Goal: Book appointment/travel/reservation

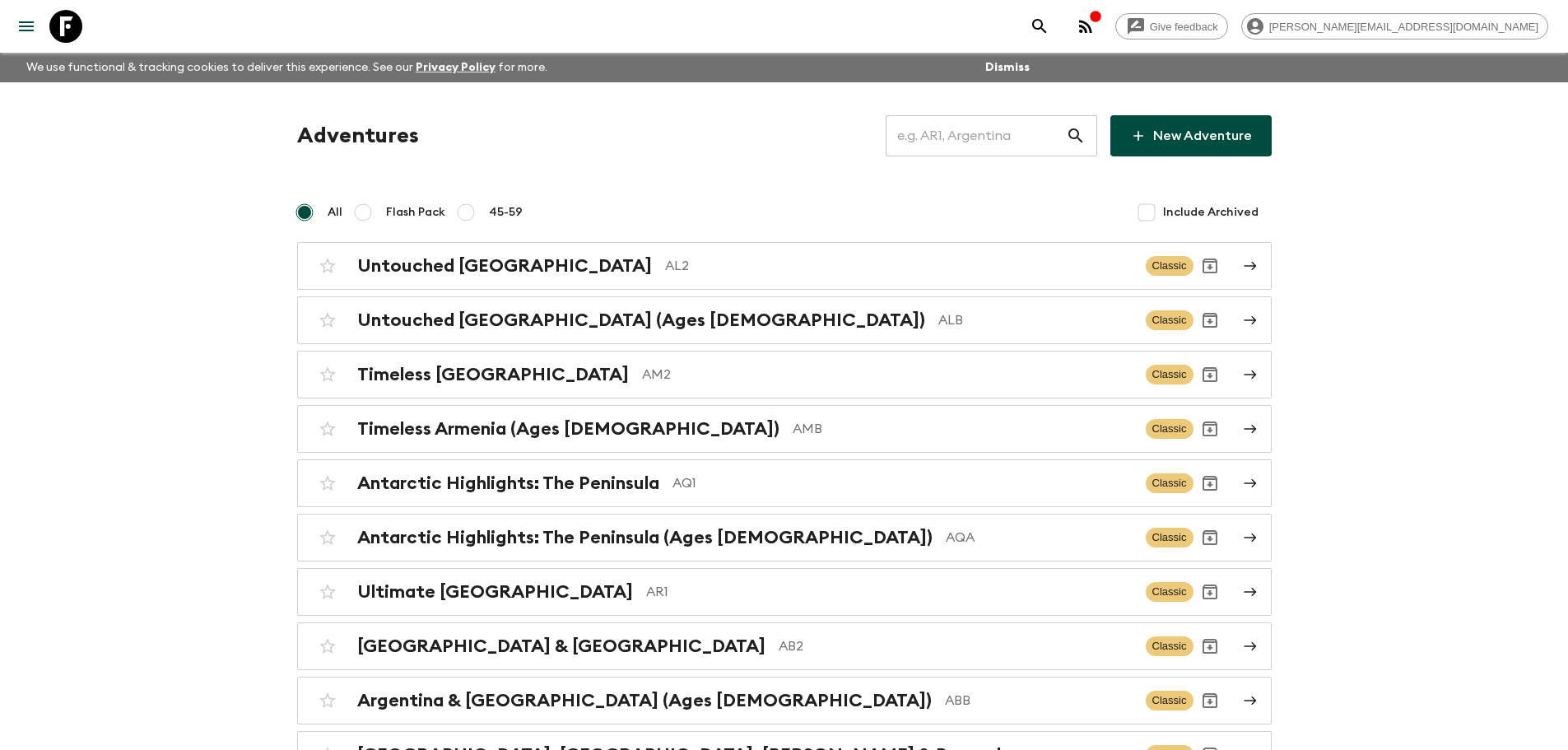
click at [971, 137] on input "text" at bounding box center [976, 136] width 181 height 47
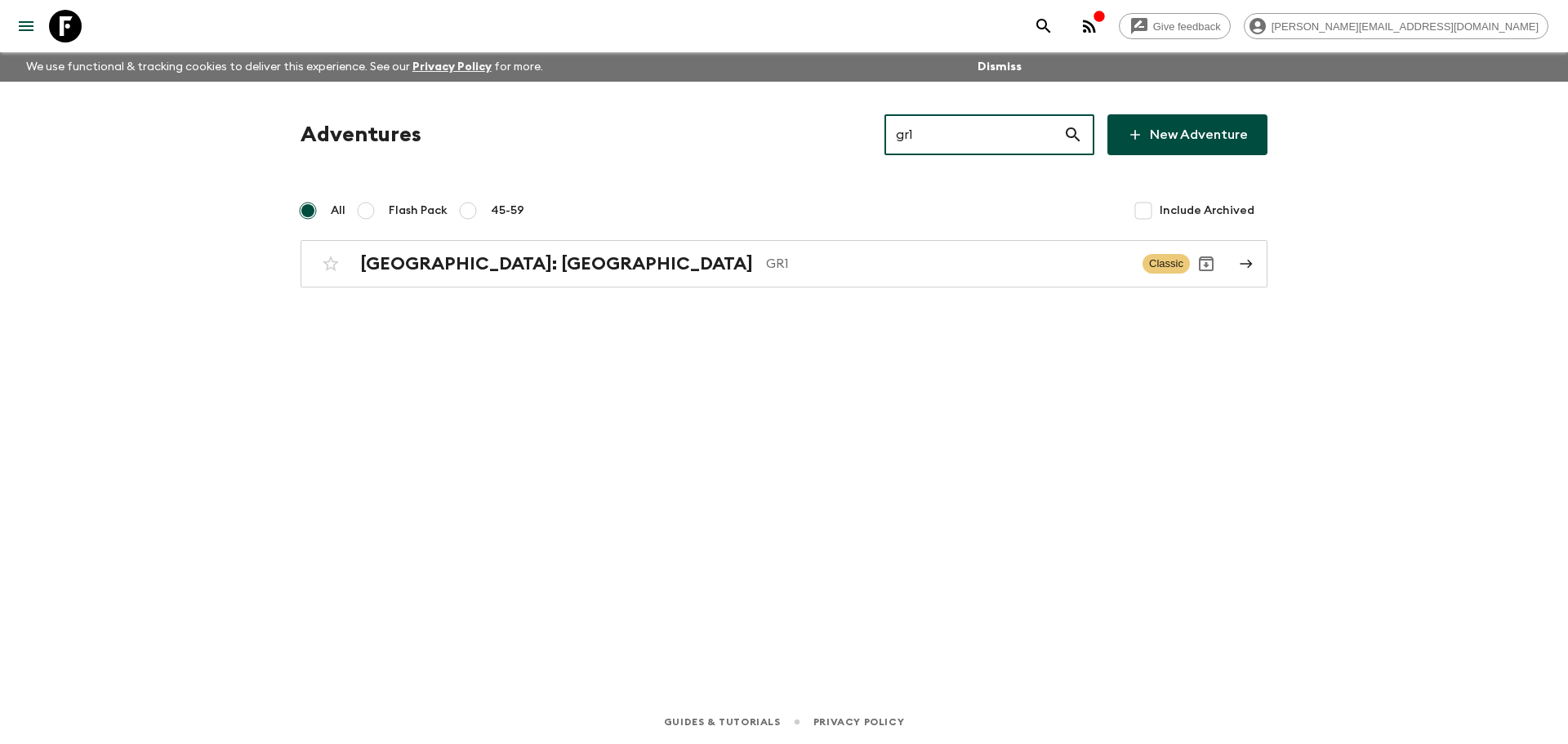
type input "gr1"
click at [624, 289] on div "Adventures gr1 ​ New Adventure All Flash Pack 45-59 Include Archived [GEOGRAPHI…" at bounding box center [784, 367] width 1045 height 573
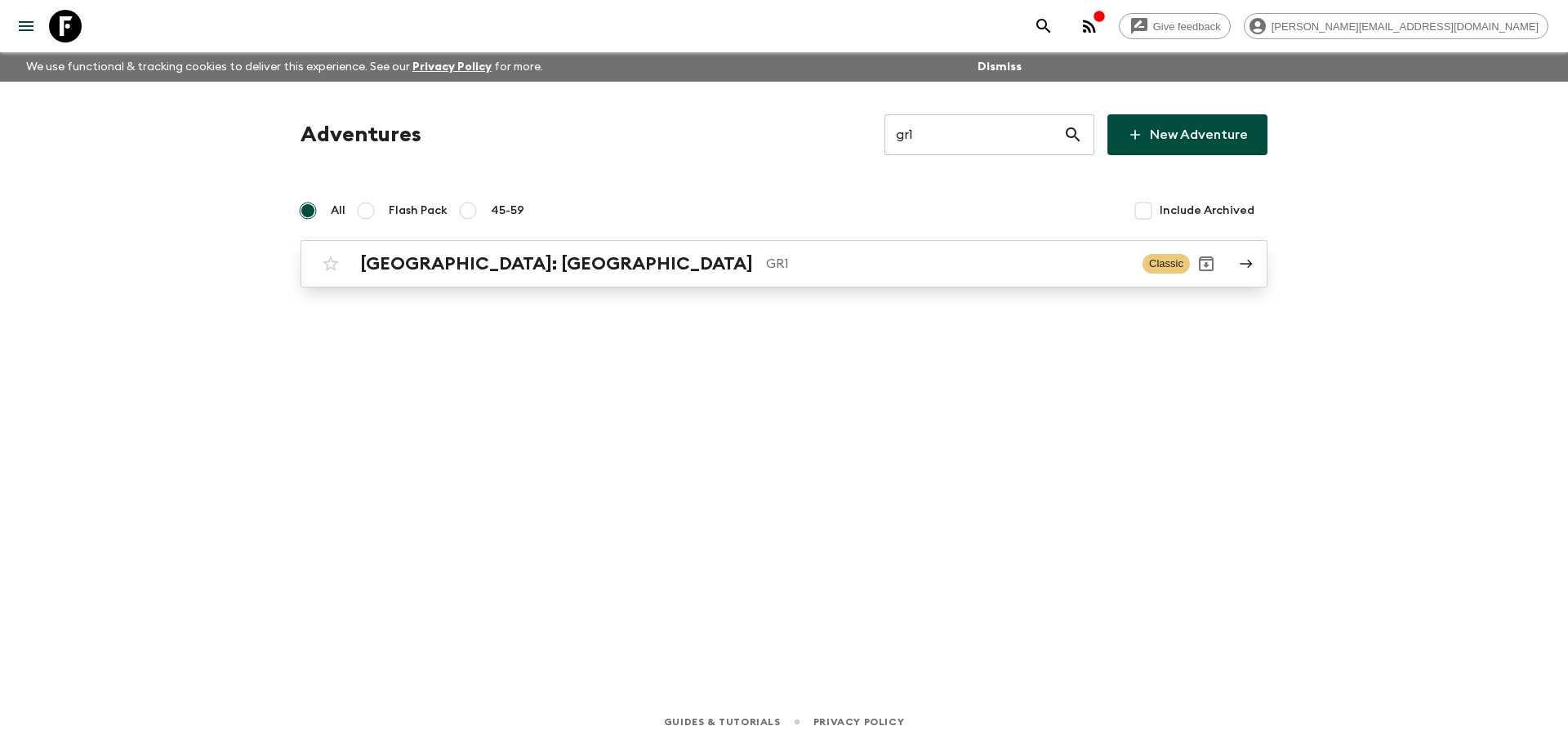
click at [766, 272] on p "GR1" at bounding box center [948, 264] width 364 height 20
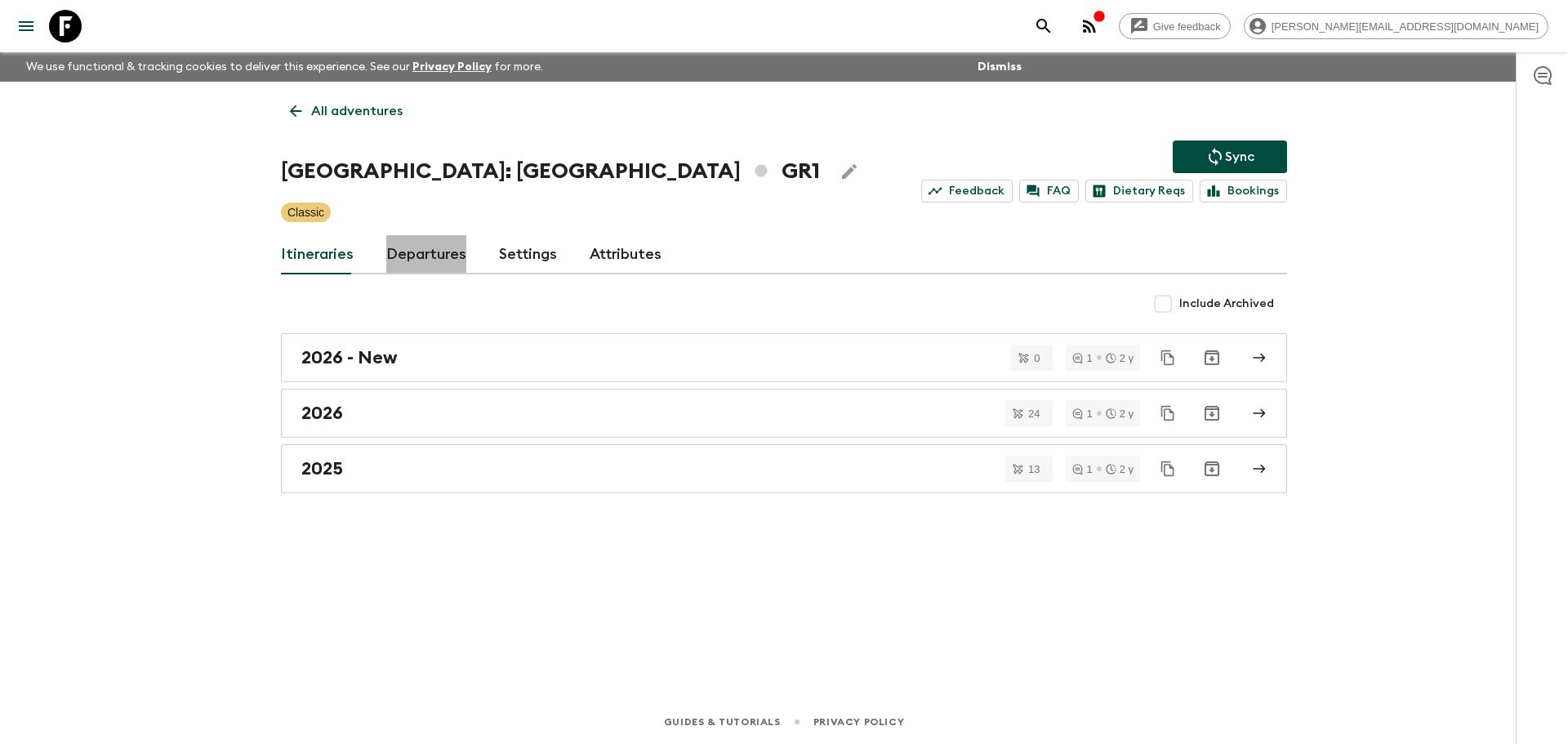
click at [386, 252] on link "Departures" at bounding box center [426, 254] width 80 height 39
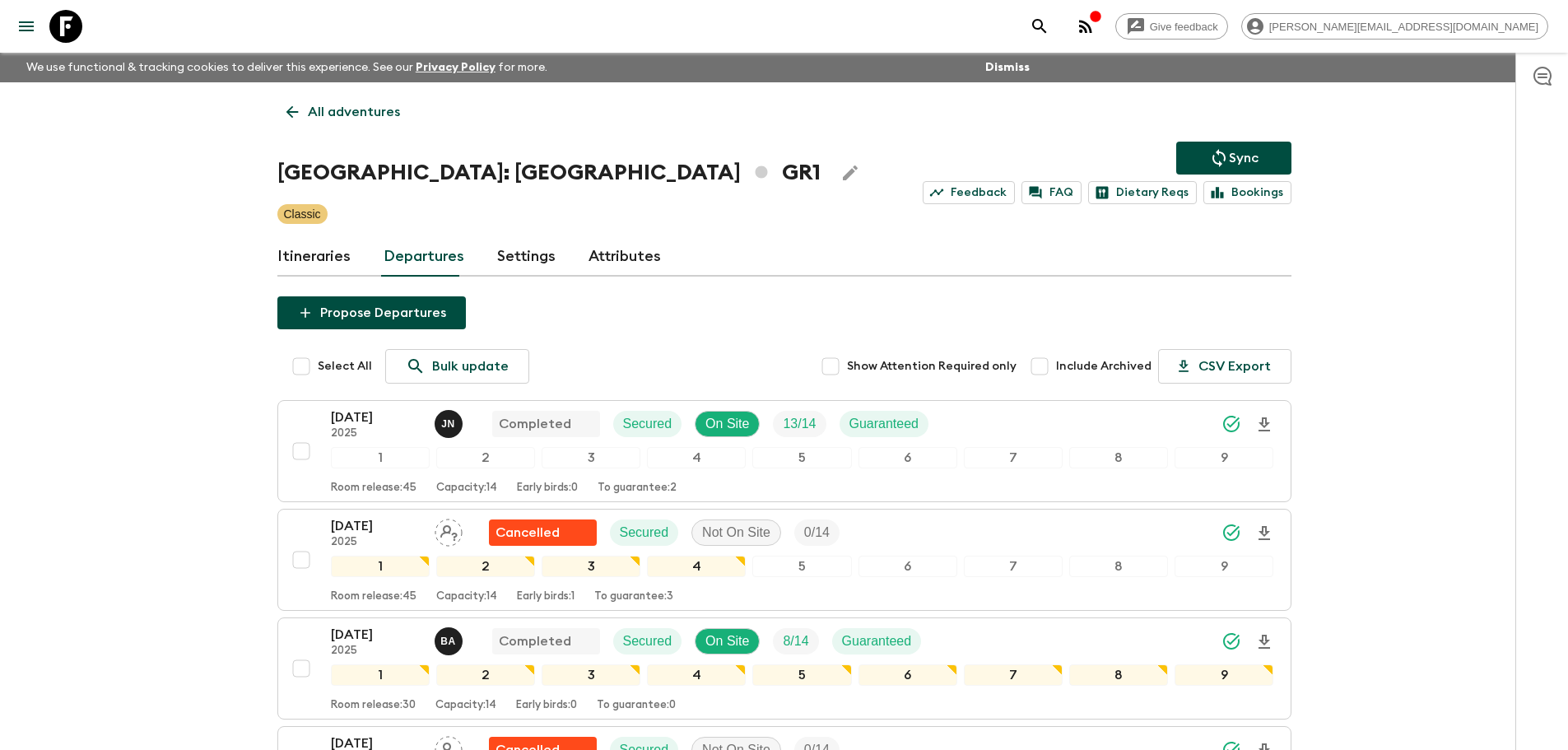
click at [63, 19] on icon at bounding box center [66, 26] width 33 height 33
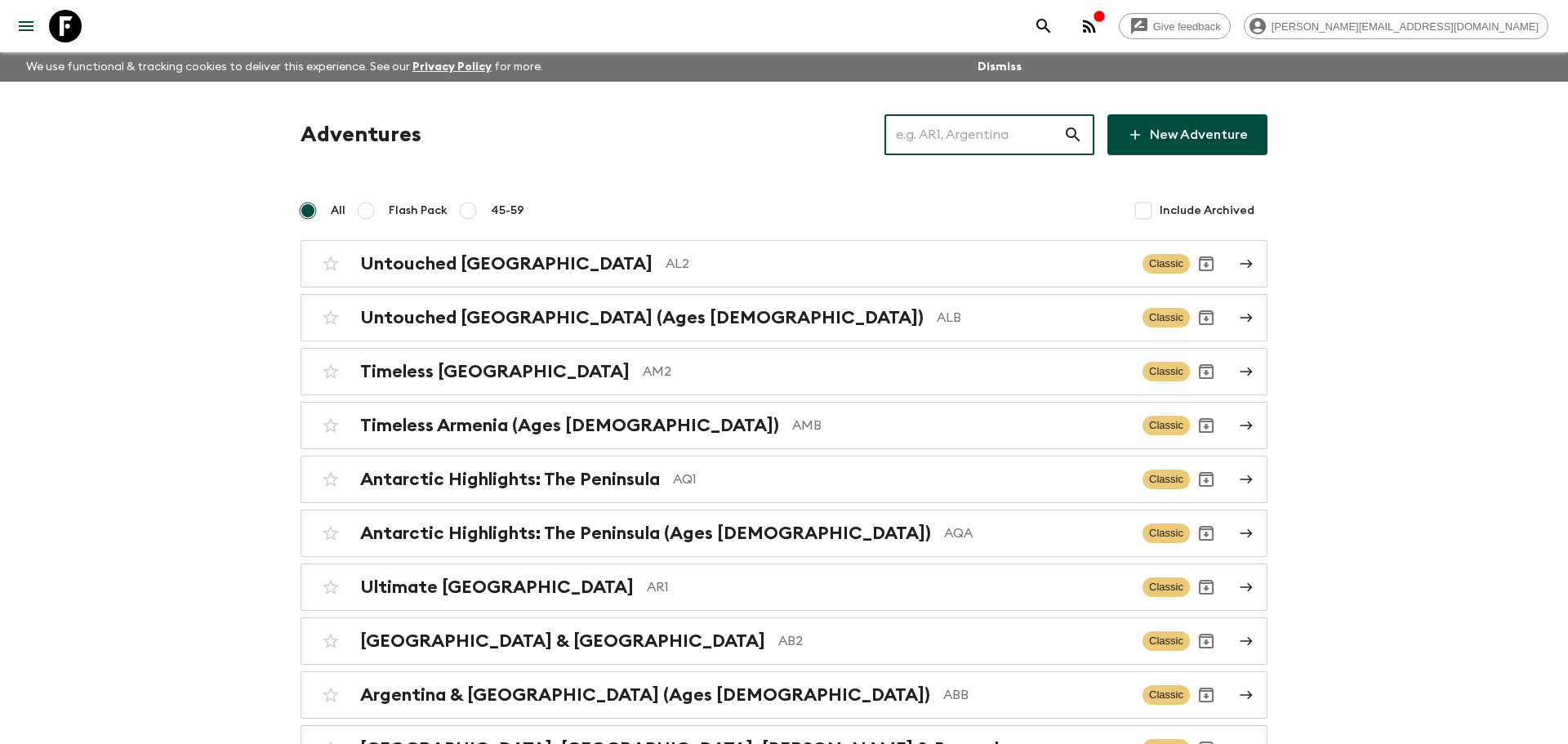
click at [927, 128] on input "text" at bounding box center [974, 135] width 179 height 46
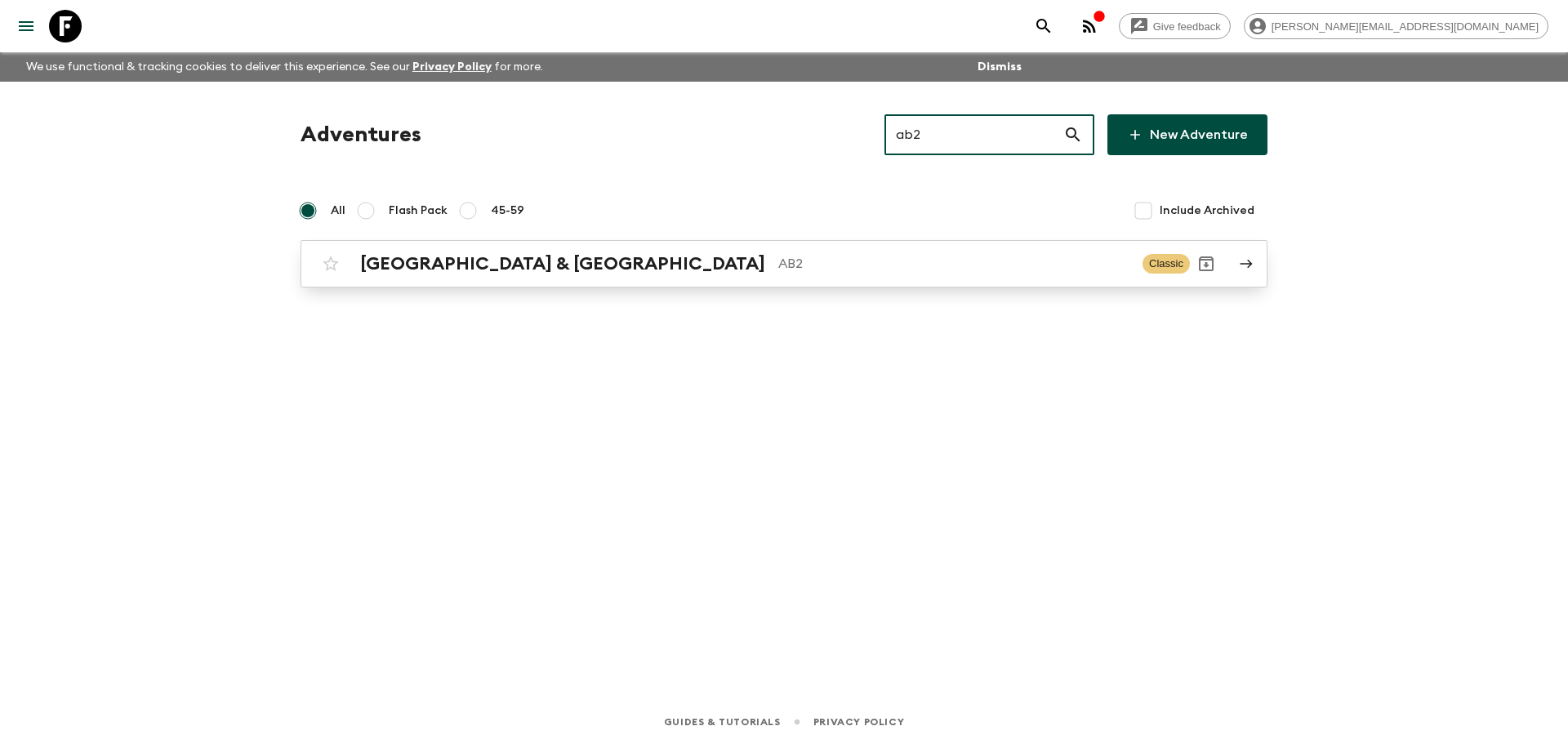
type input "ab2"
click at [723, 279] on div "Argentina & [GEOGRAPHIC_DATA] AB2 Classic" at bounding box center [751, 263] width 875 height 33
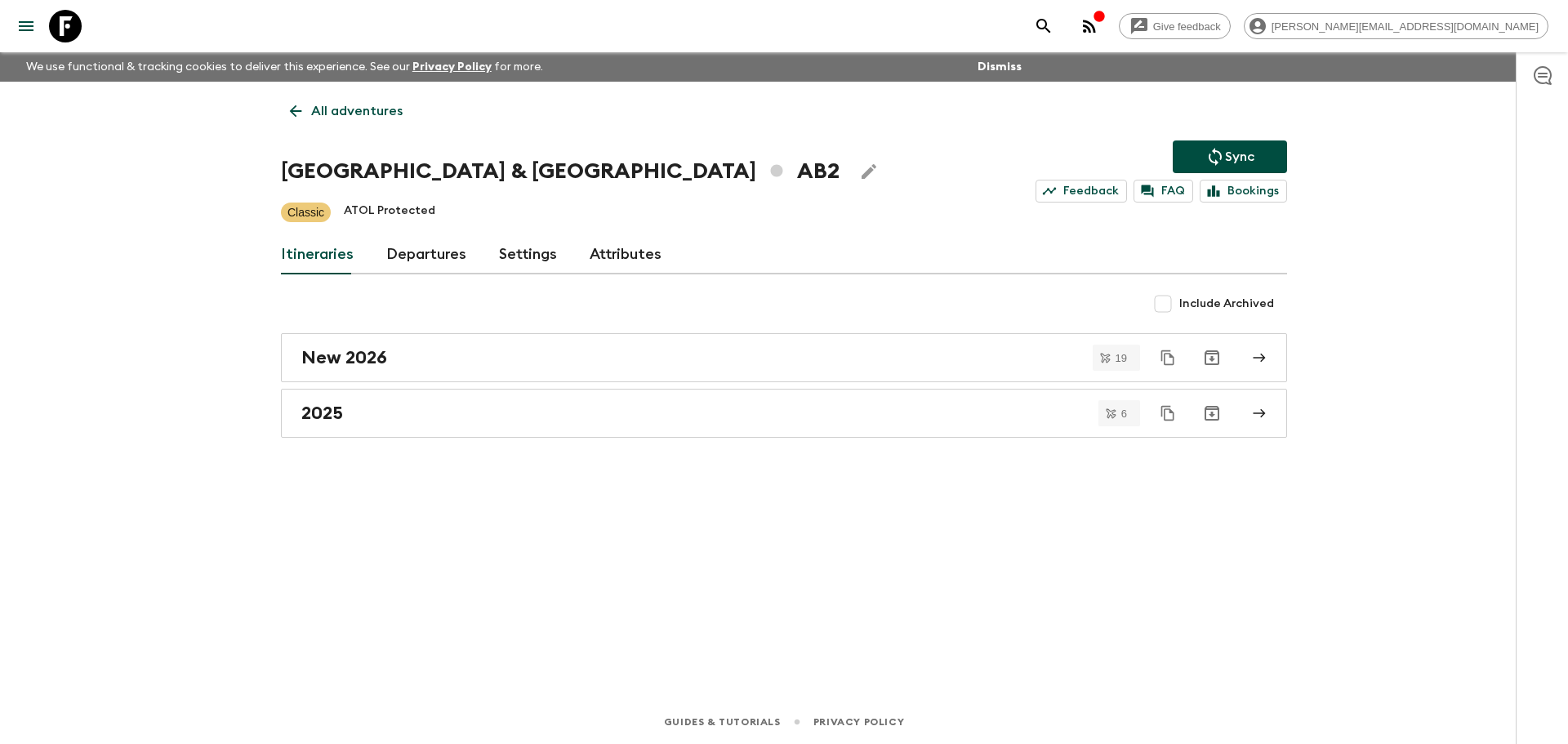
click at [389, 245] on link "Departures" at bounding box center [426, 254] width 80 height 39
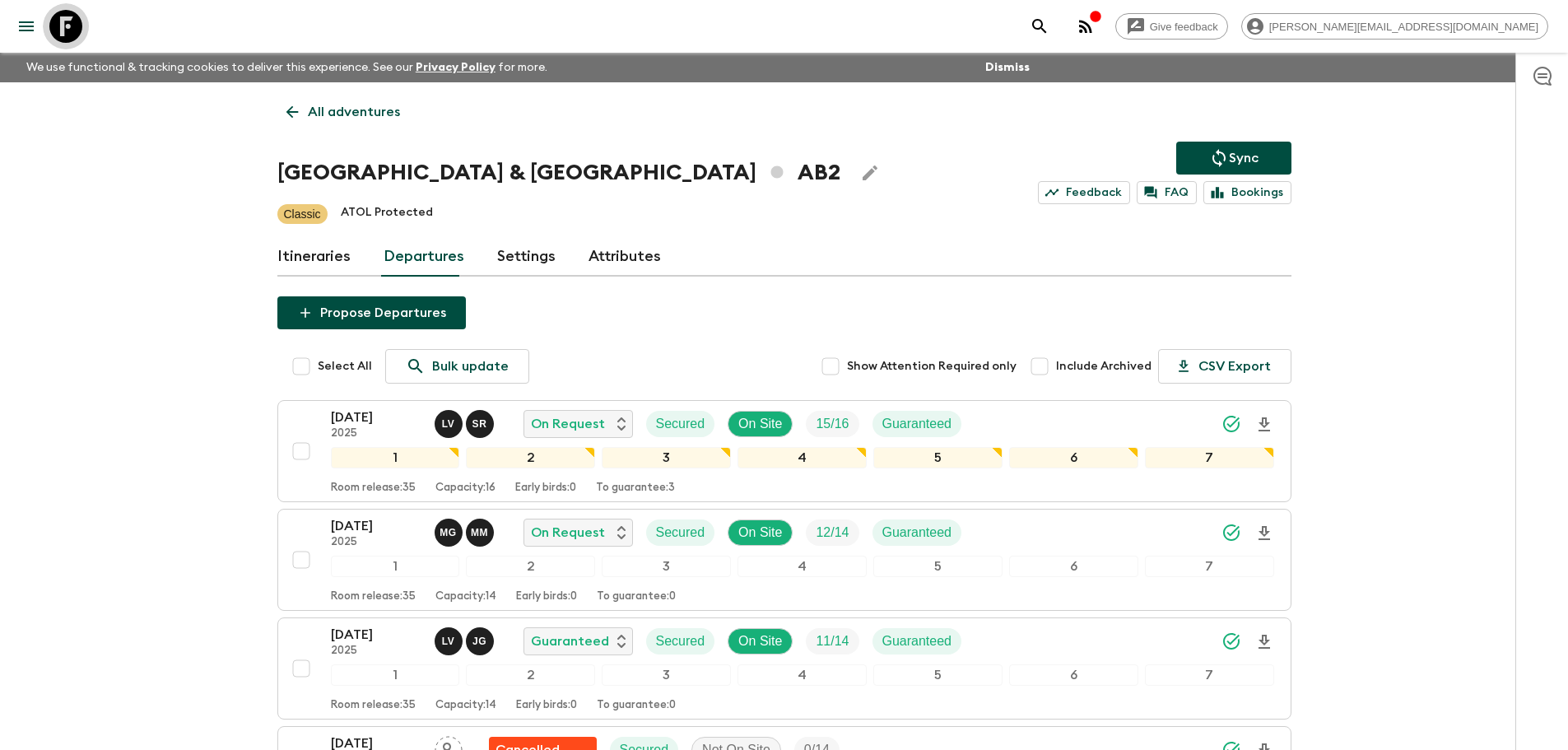
click at [80, 16] on icon at bounding box center [66, 26] width 33 height 33
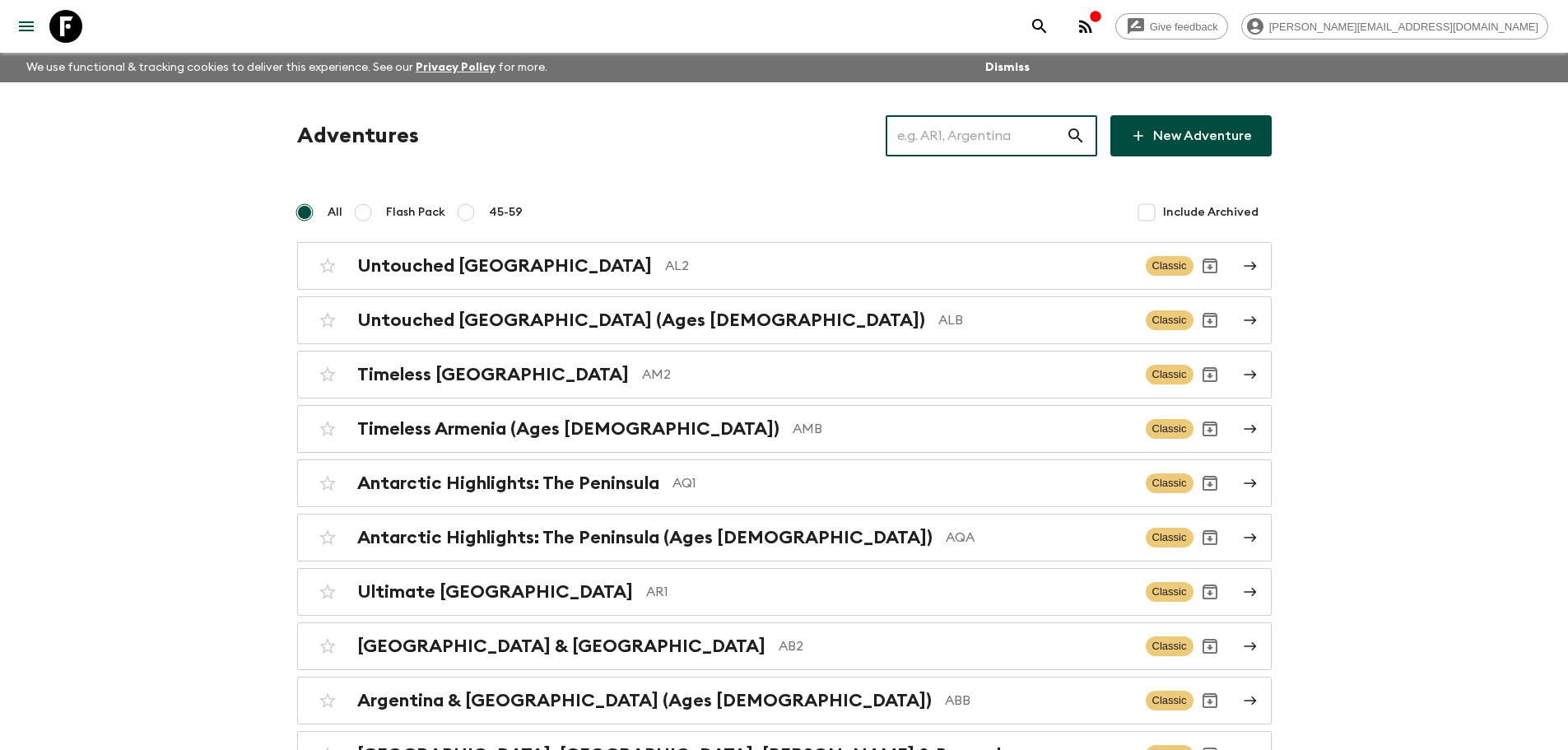
click at [958, 156] on input "text" at bounding box center [976, 136] width 181 height 47
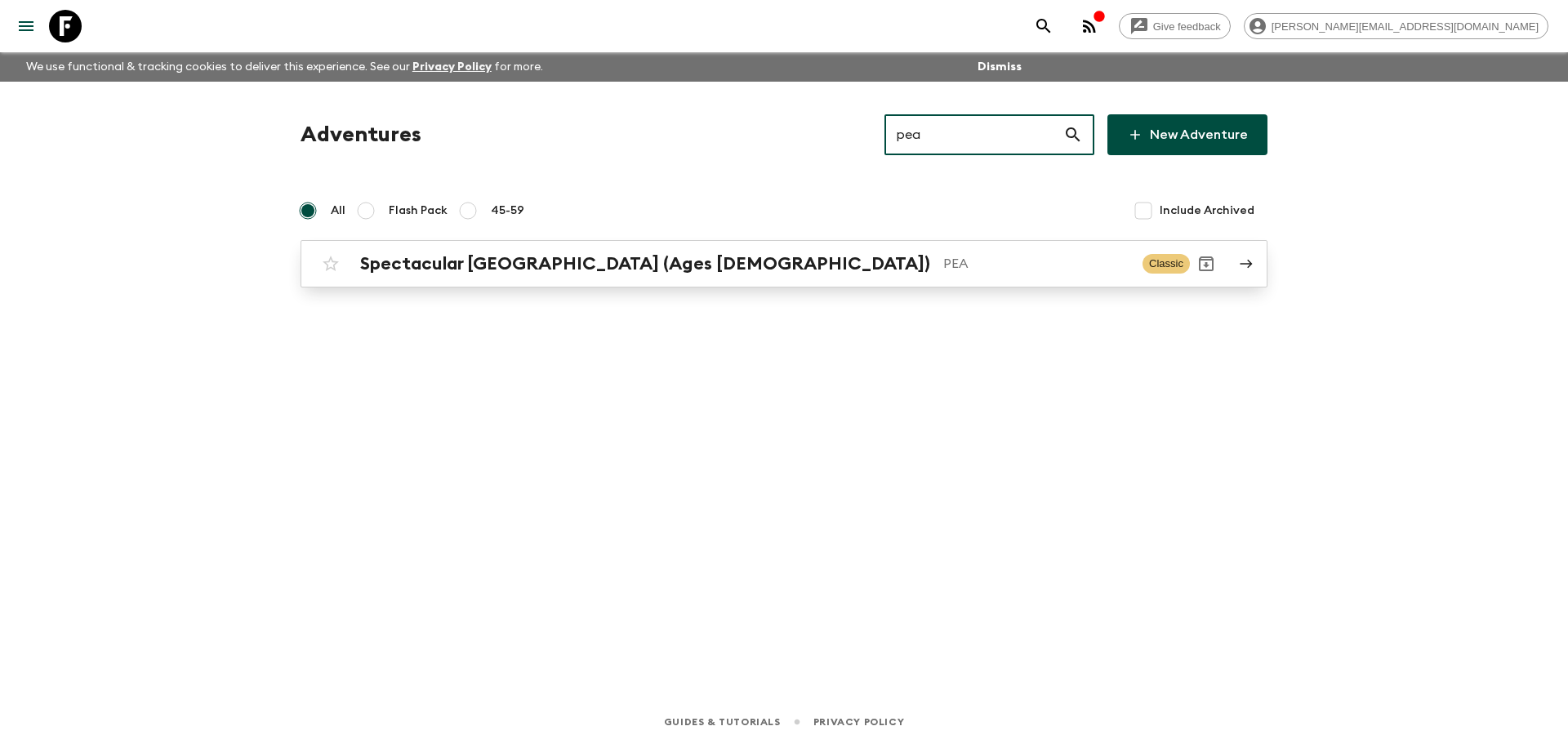
type input "pea"
click at [943, 256] on p "PEA" at bounding box center [1036, 264] width 186 height 20
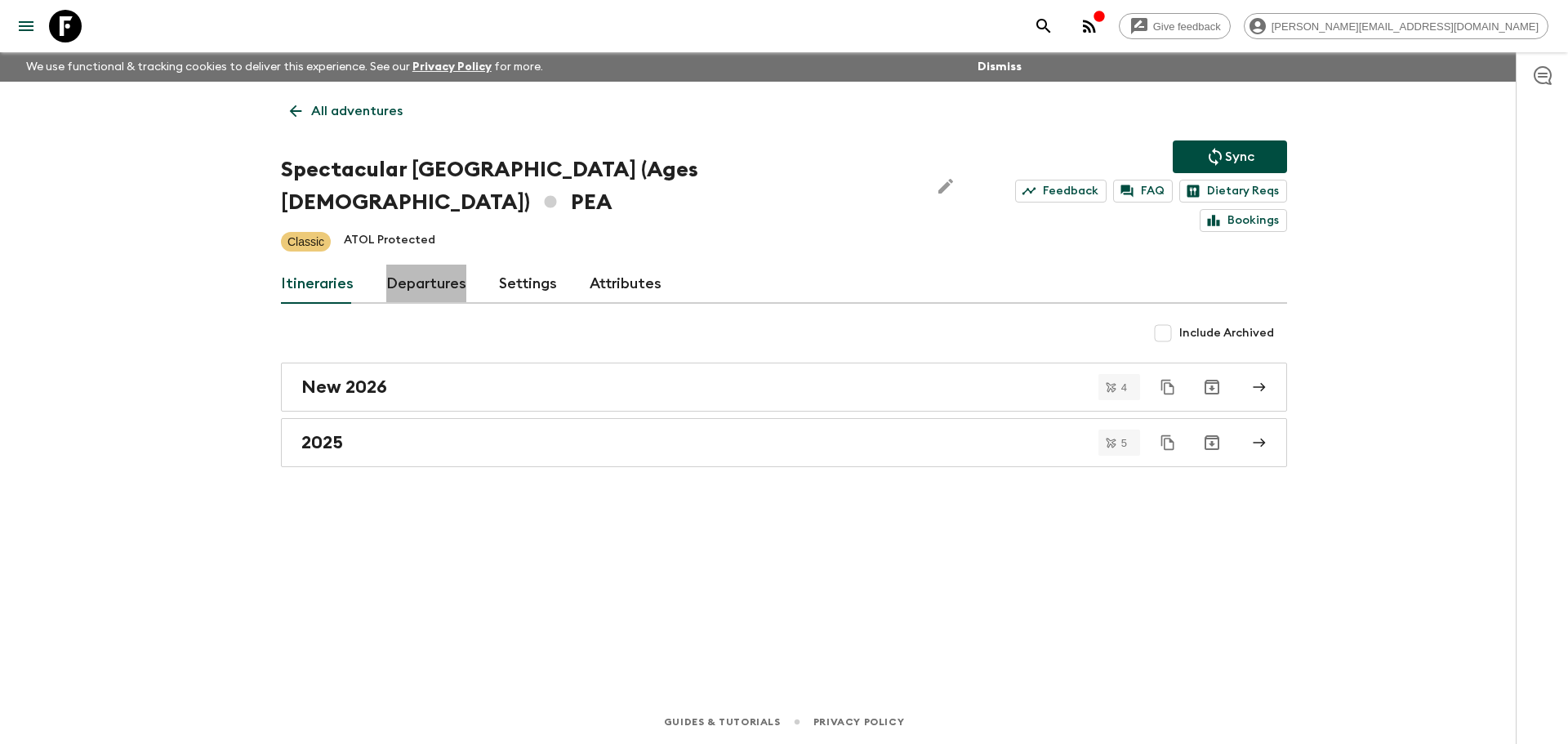
click at [430, 264] on link "Departures" at bounding box center [426, 283] width 80 height 39
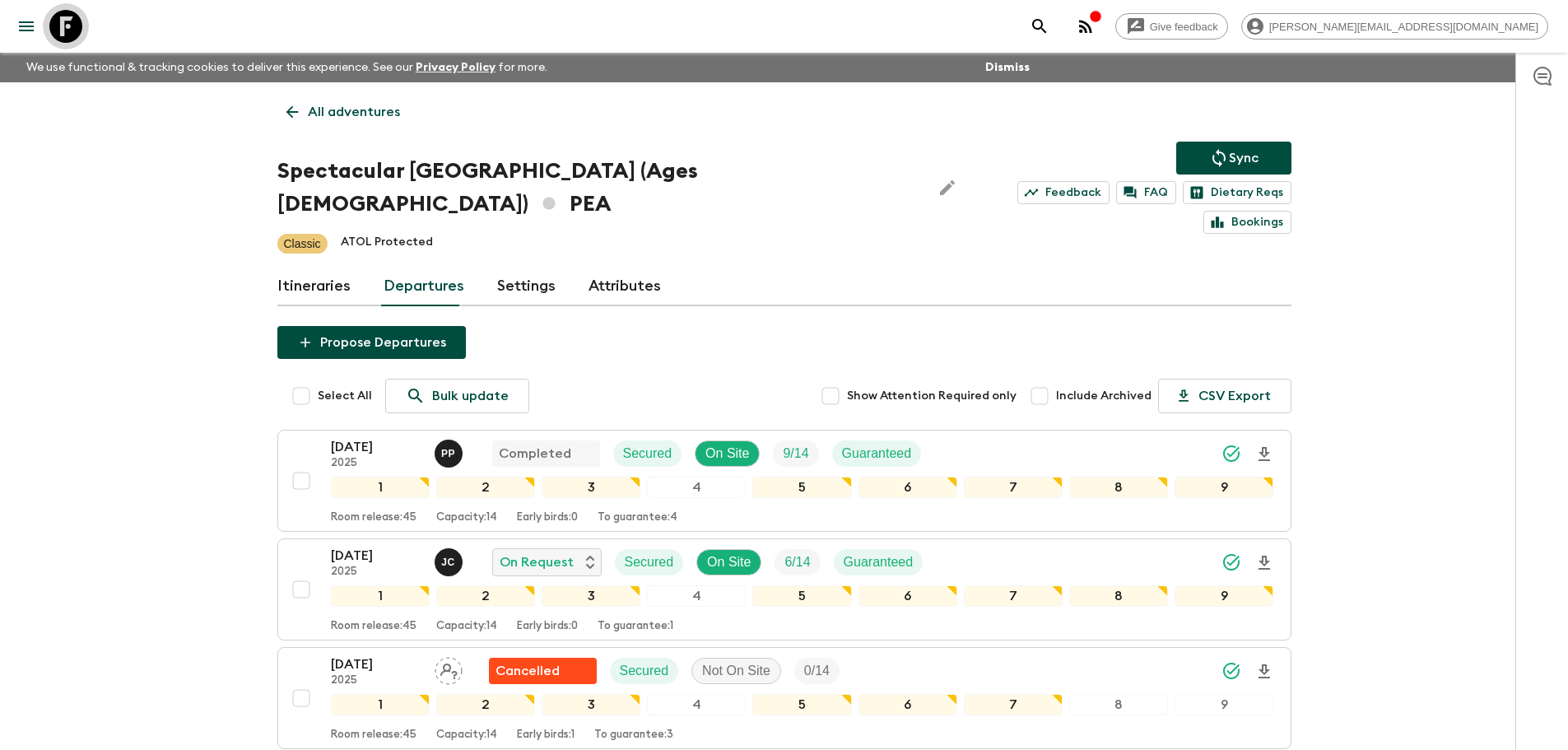
click at [77, 32] on icon at bounding box center [66, 26] width 33 height 33
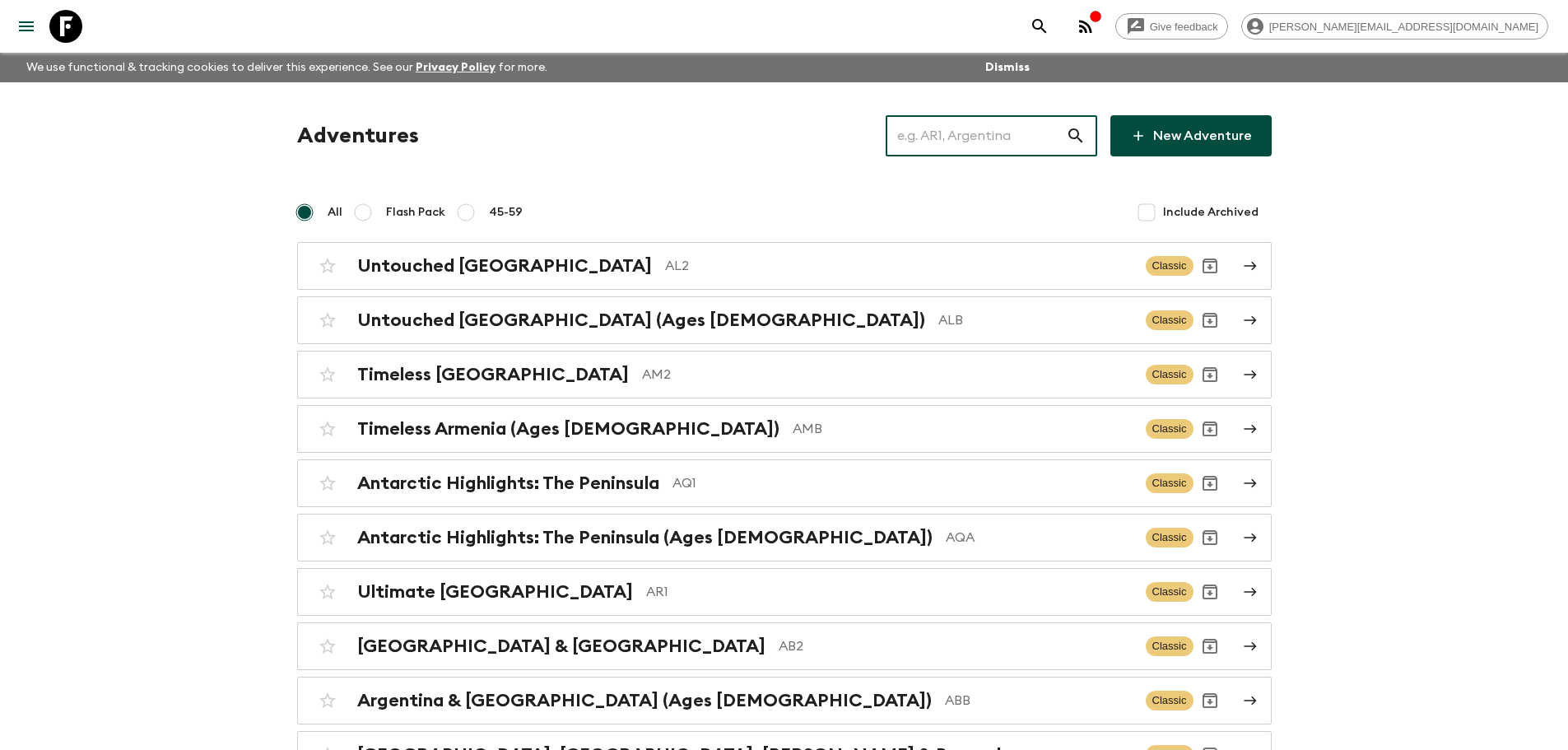
click at [985, 140] on input "text" at bounding box center [976, 136] width 181 height 47
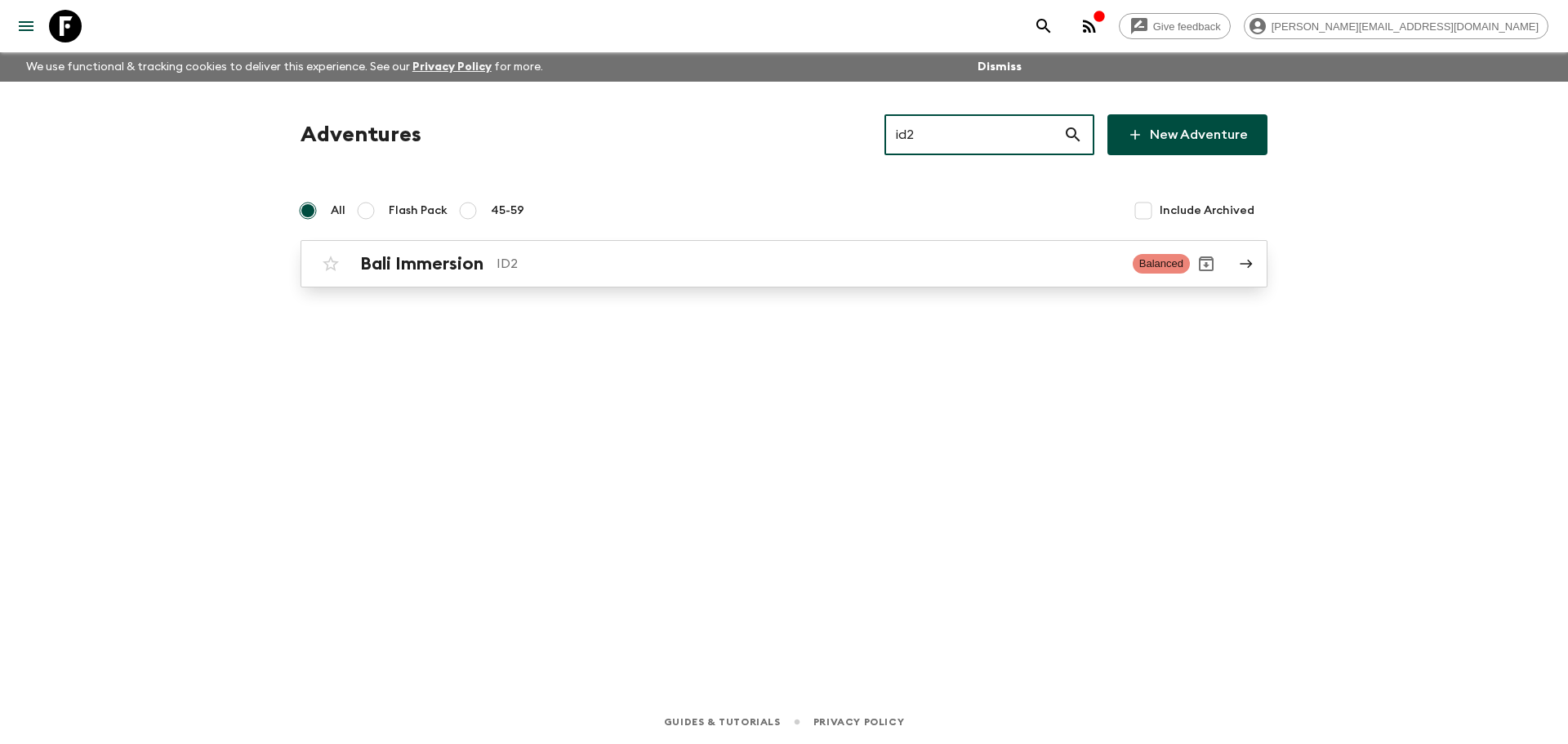
type input "id2"
click at [948, 262] on p "ID2" at bounding box center [808, 264] width 623 height 20
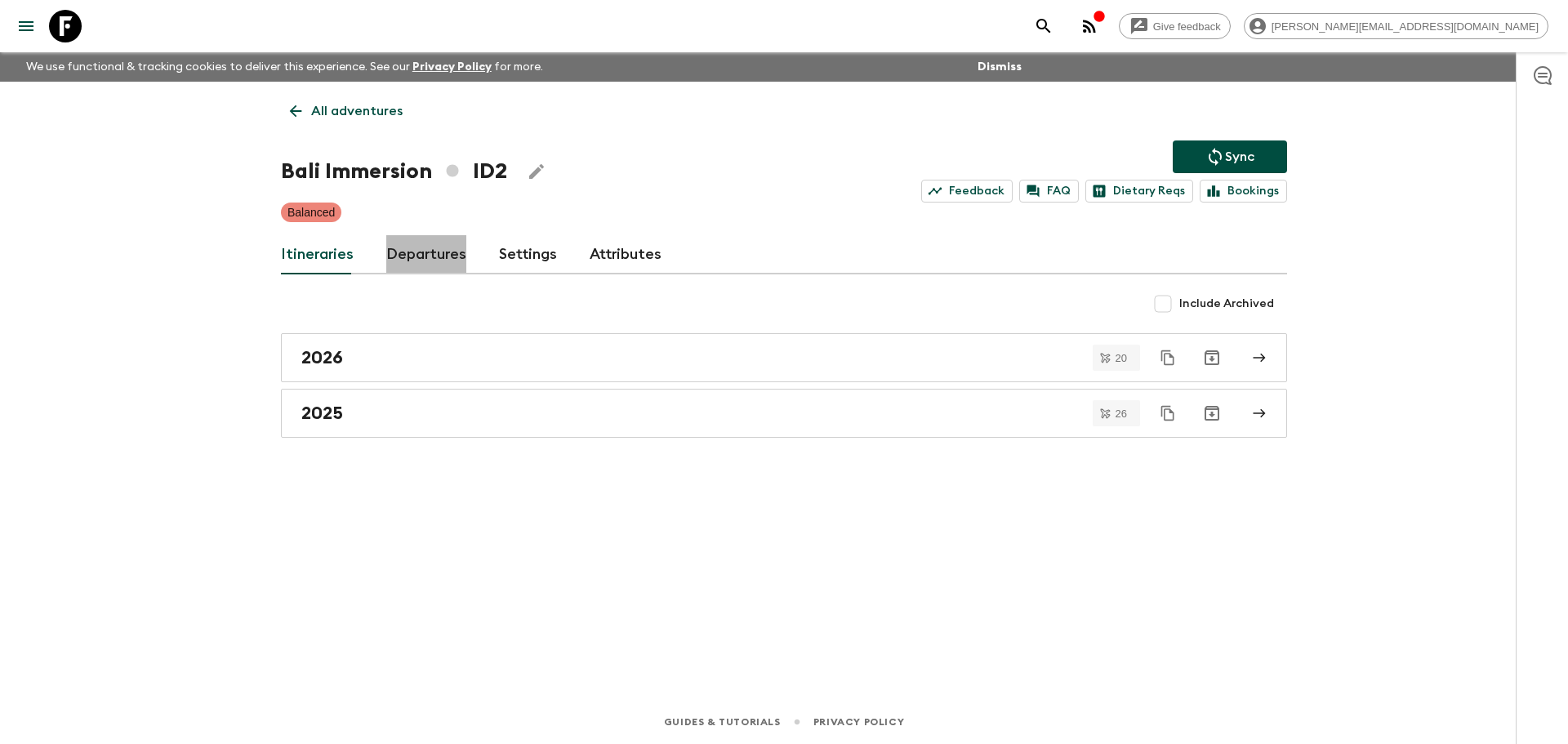
click at [433, 249] on link "Departures" at bounding box center [426, 254] width 80 height 39
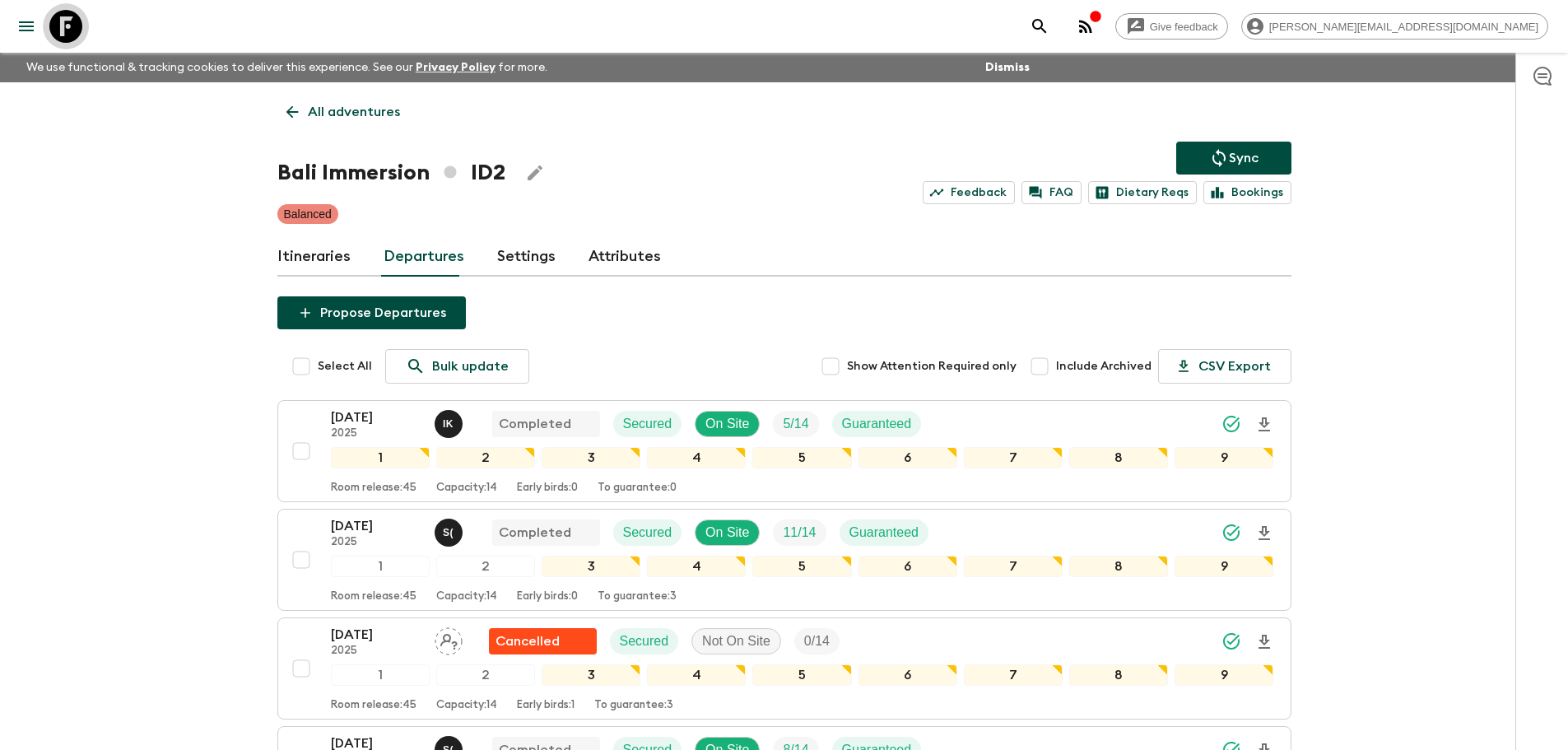
click at [62, 27] on icon at bounding box center [66, 26] width 33 height 33
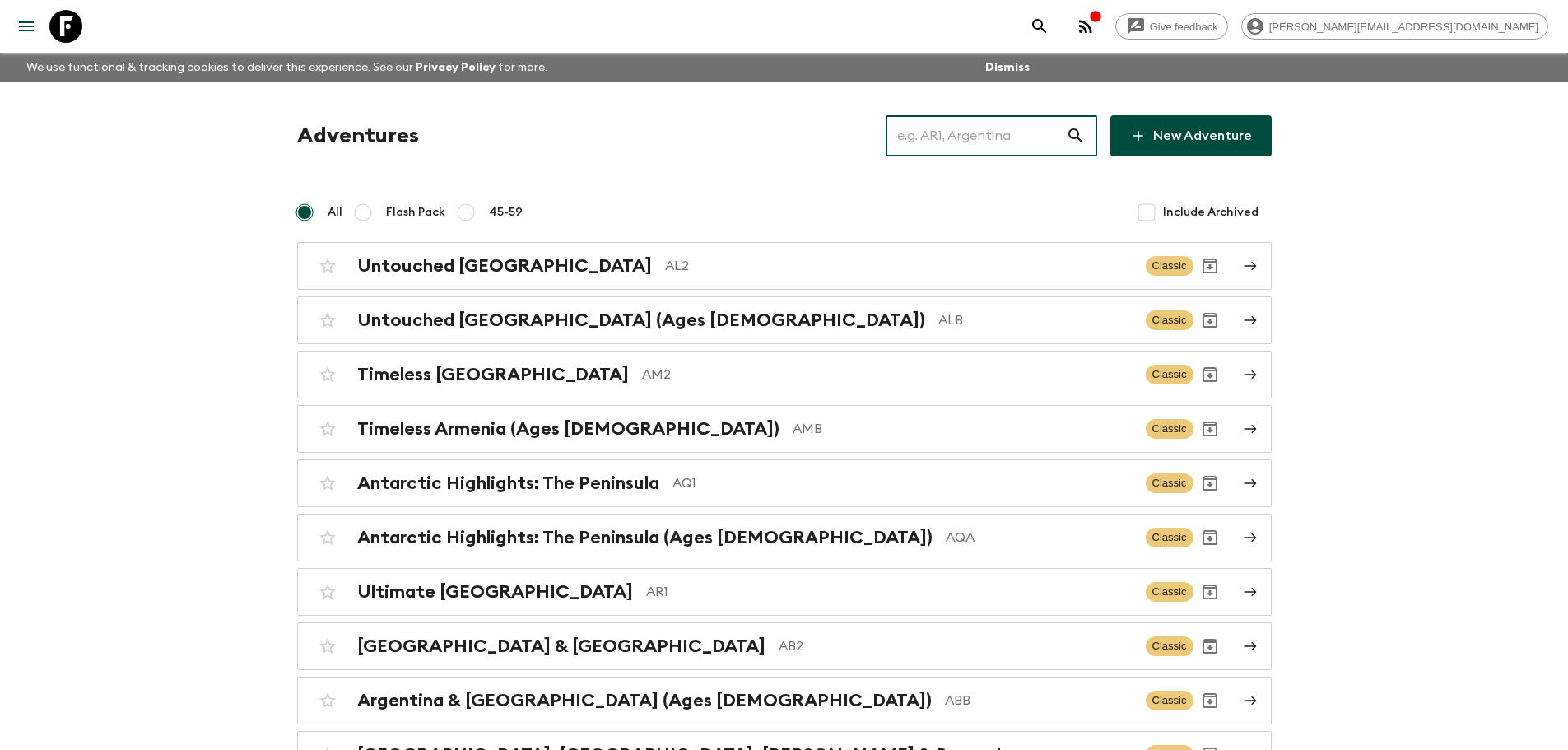
click at [1029, 149] on input "text" at bounding box center [976, 136] width 181 height 47
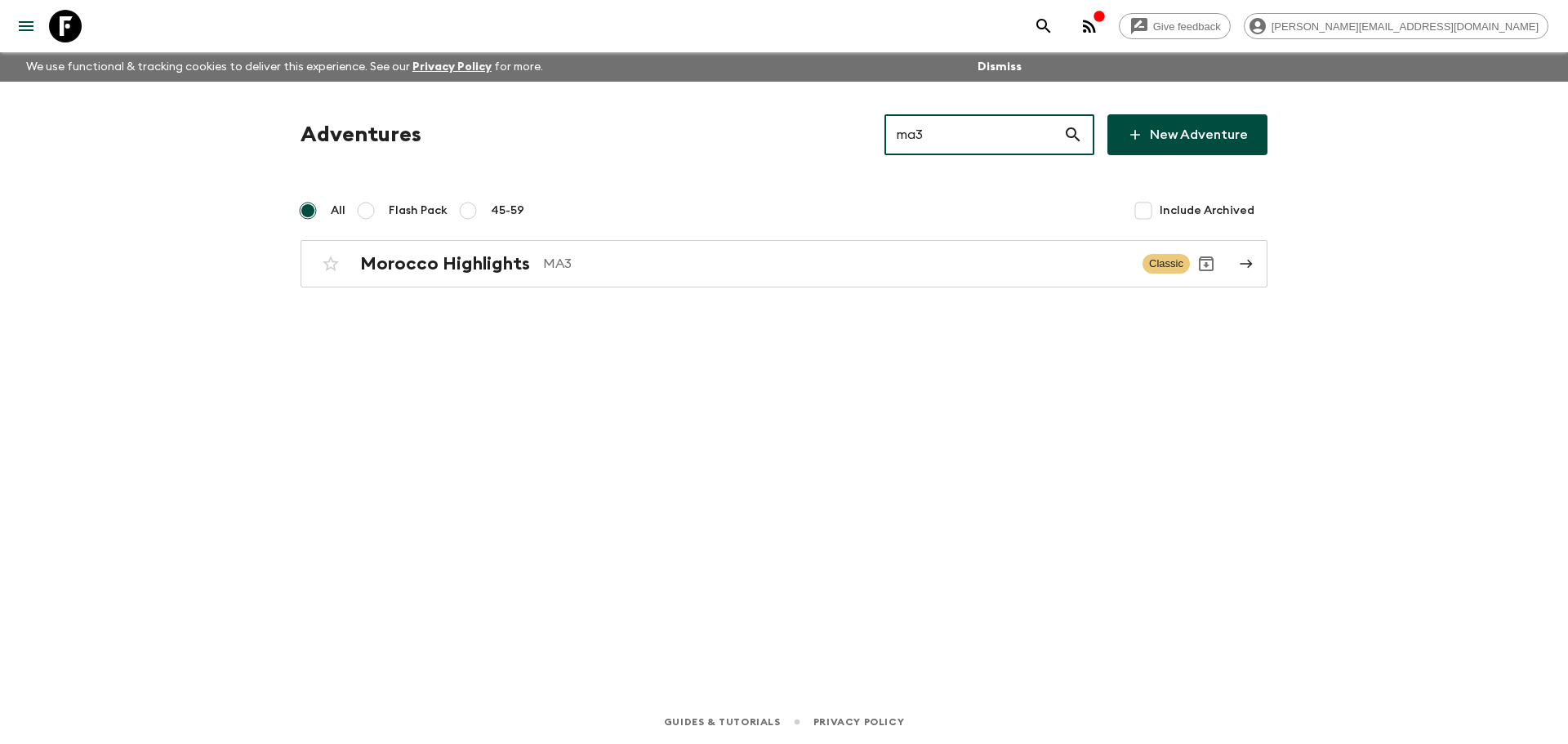
type input "ma3"
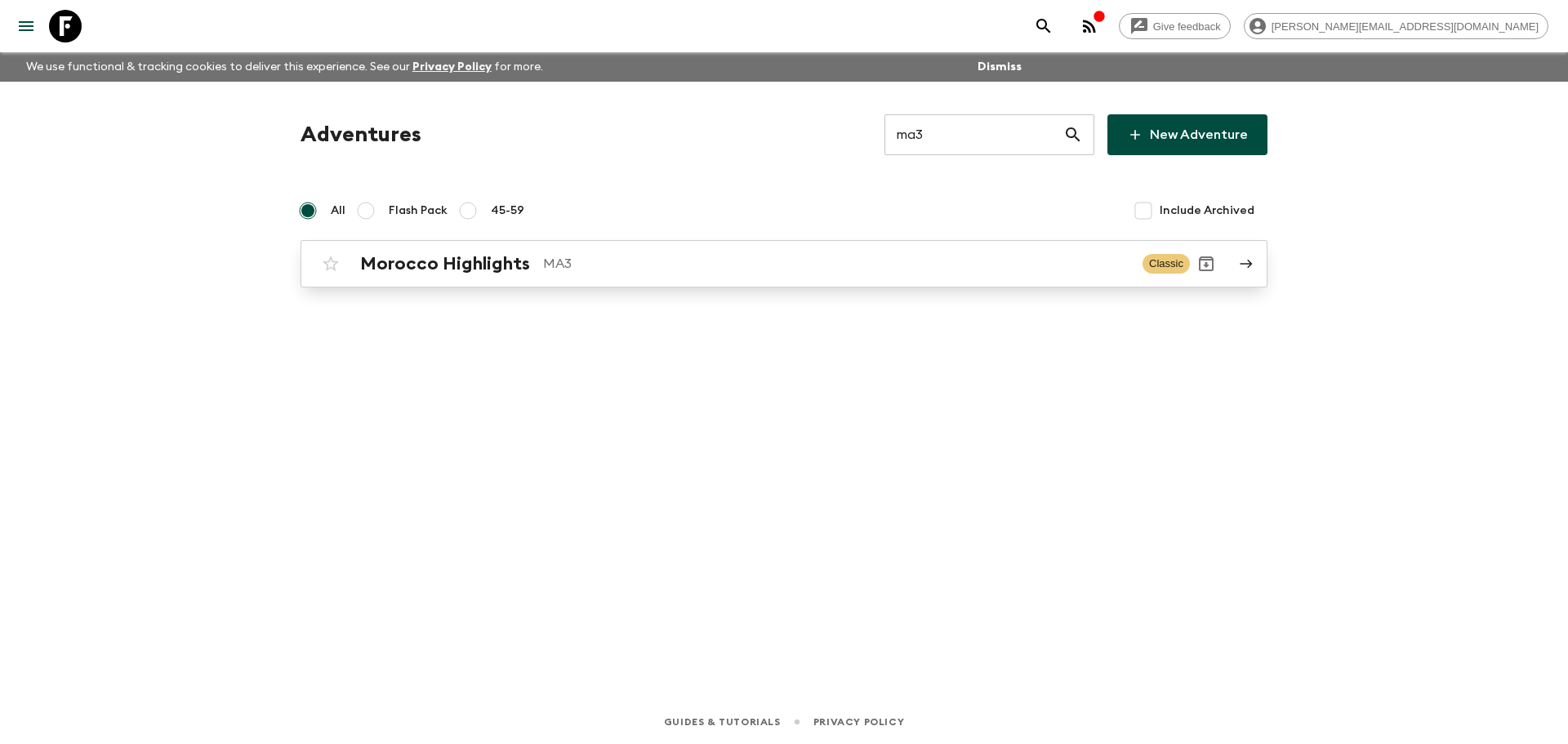
drag, startPoint x: 736, startPoint y: 301, endPoint x: 753, endPoint y: 259, distance: 45.3
click at [736, 300] on div "Adventures ma3 ​ New Adventure All Flash Pack 45-59 Include Archived [GEOGRAPHI…" at bounding box center [784, 367] width 1045 height 573
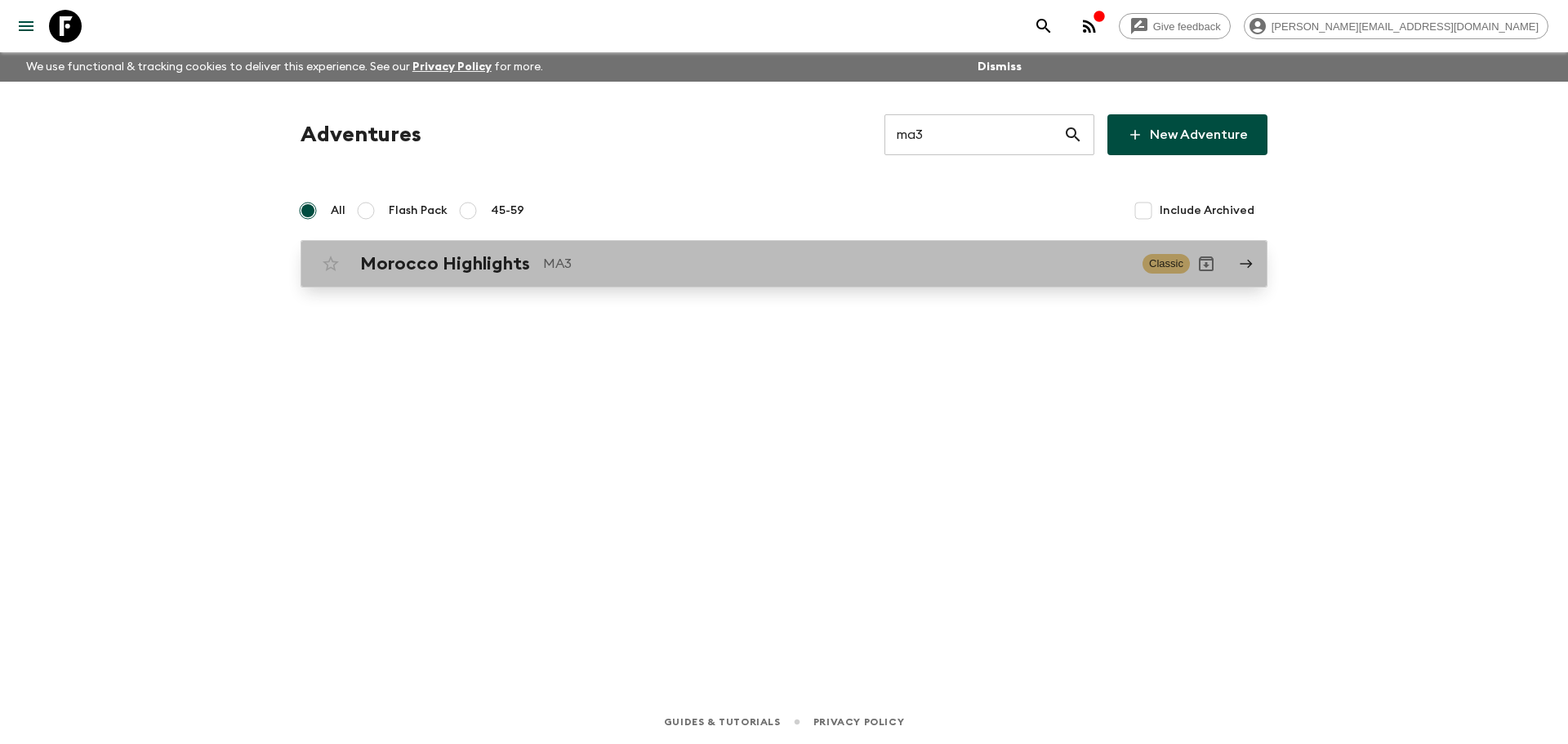
click at [753, 259] on p "MA3" at bounding box center [836, 264] width 586 height 20
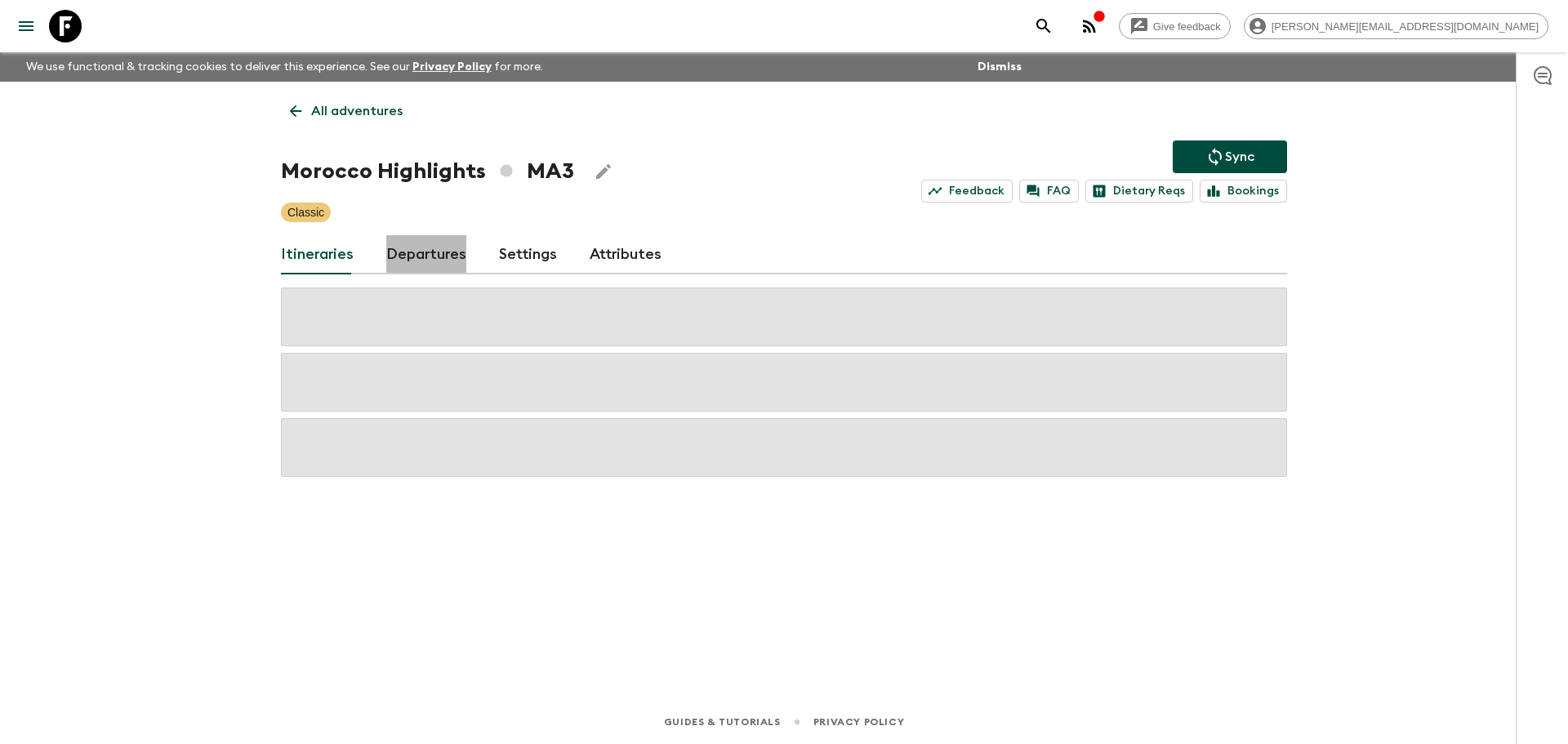
click at [442, 251] on link "Departures" at bounding box center [426, 254] width 80 height 39
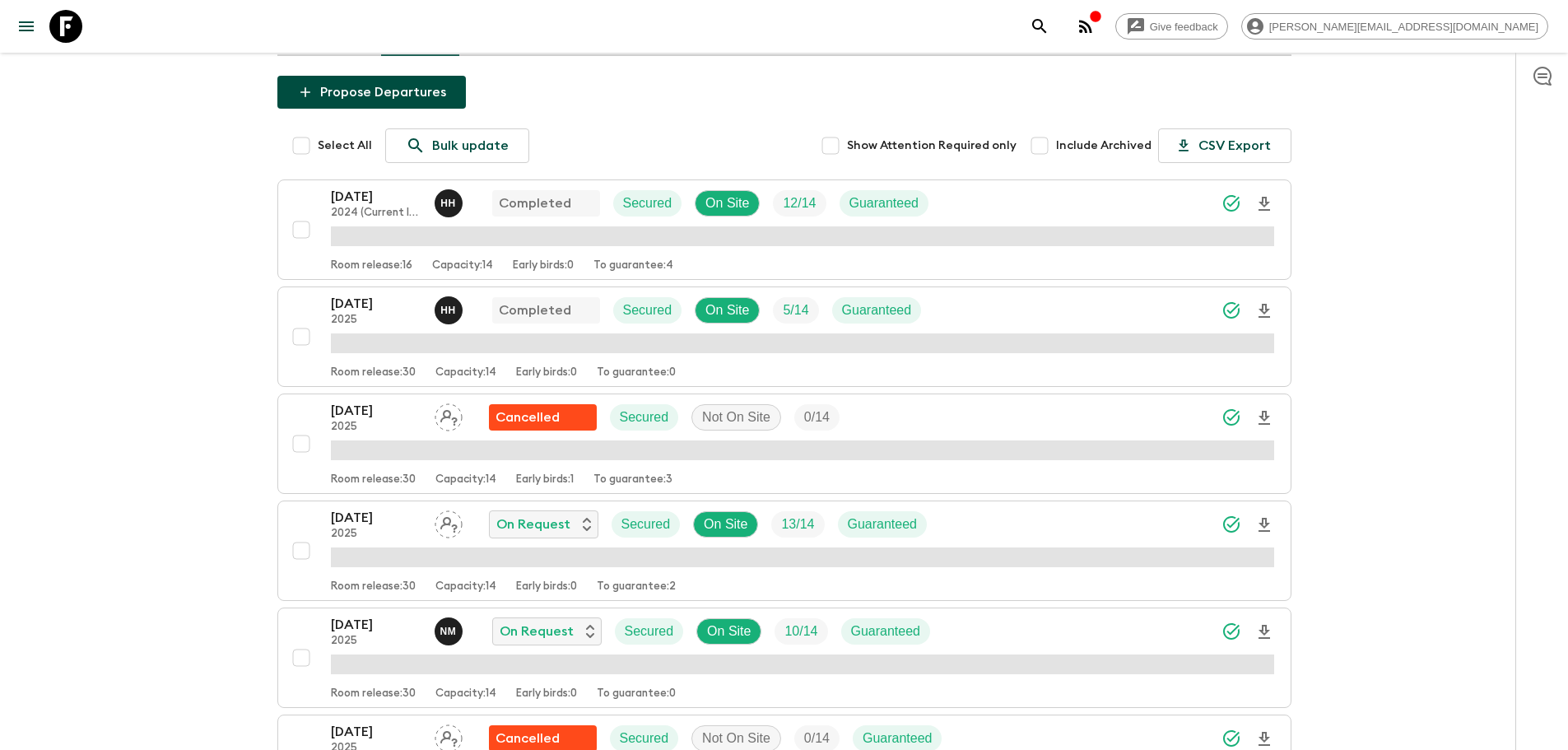
scroll to position [230, 0]
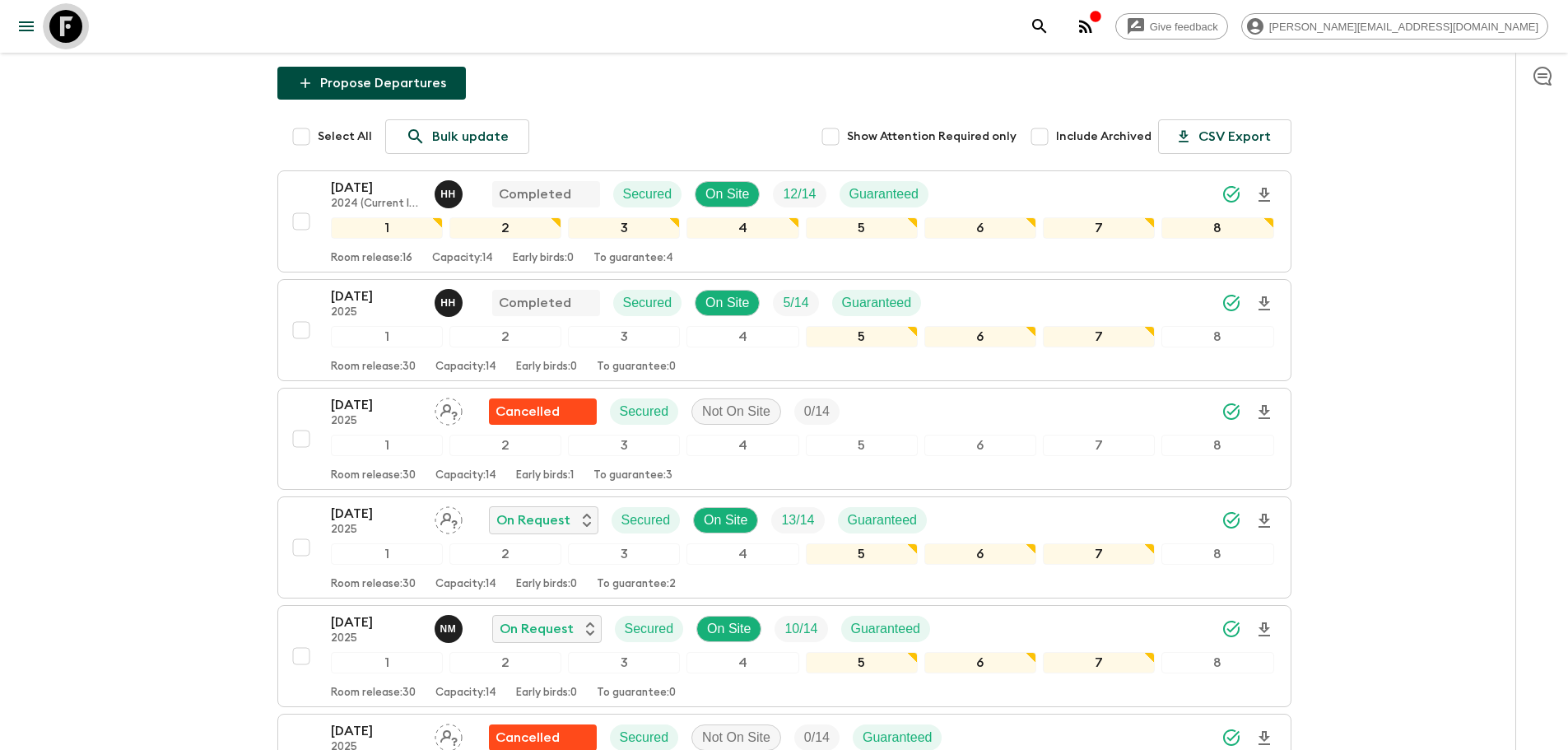
click at [66, 16] on icon at bounding box center [66, 26] width 33 height 33
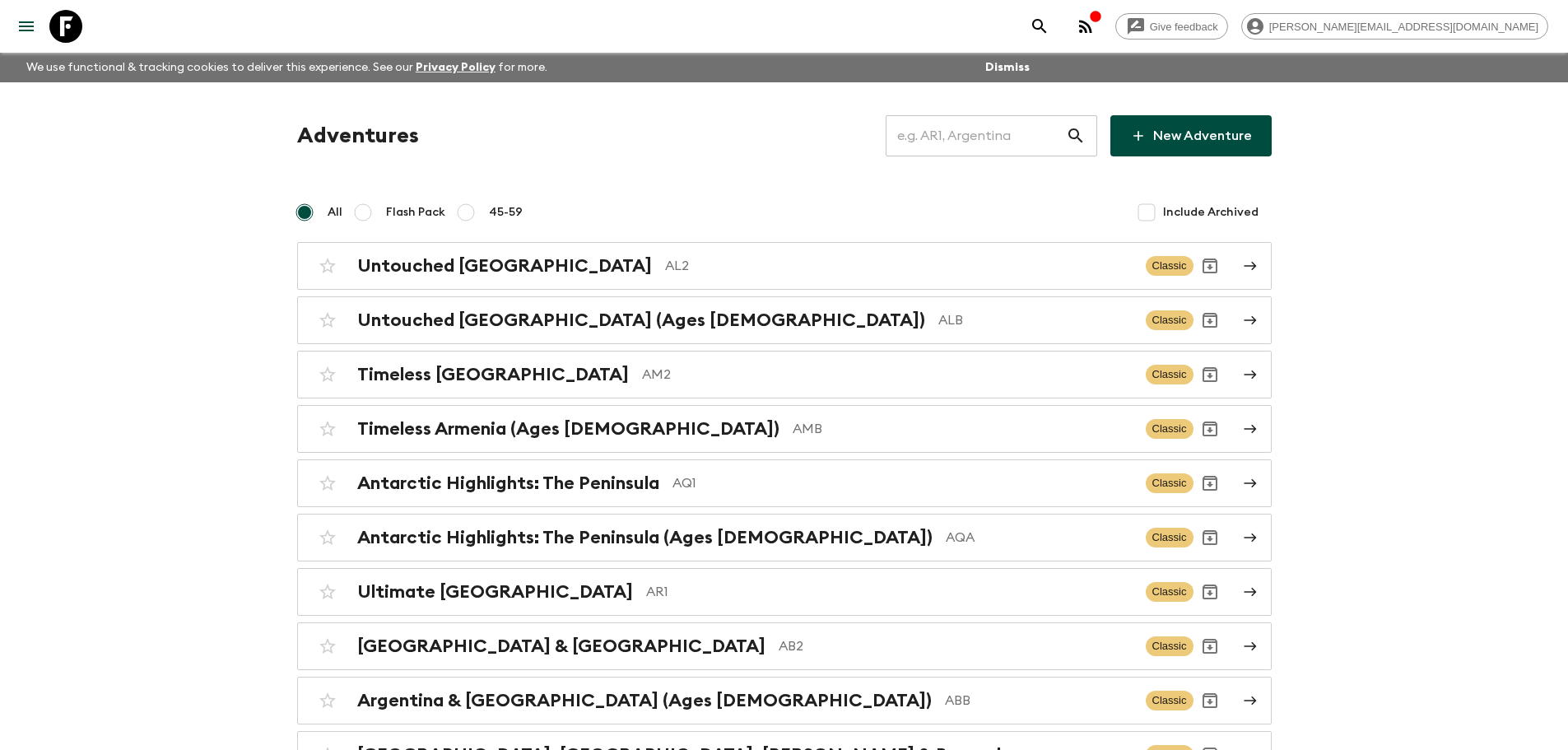
click at [918, 135] on input "text" at bounding box center [976, 136] width 181 height 47
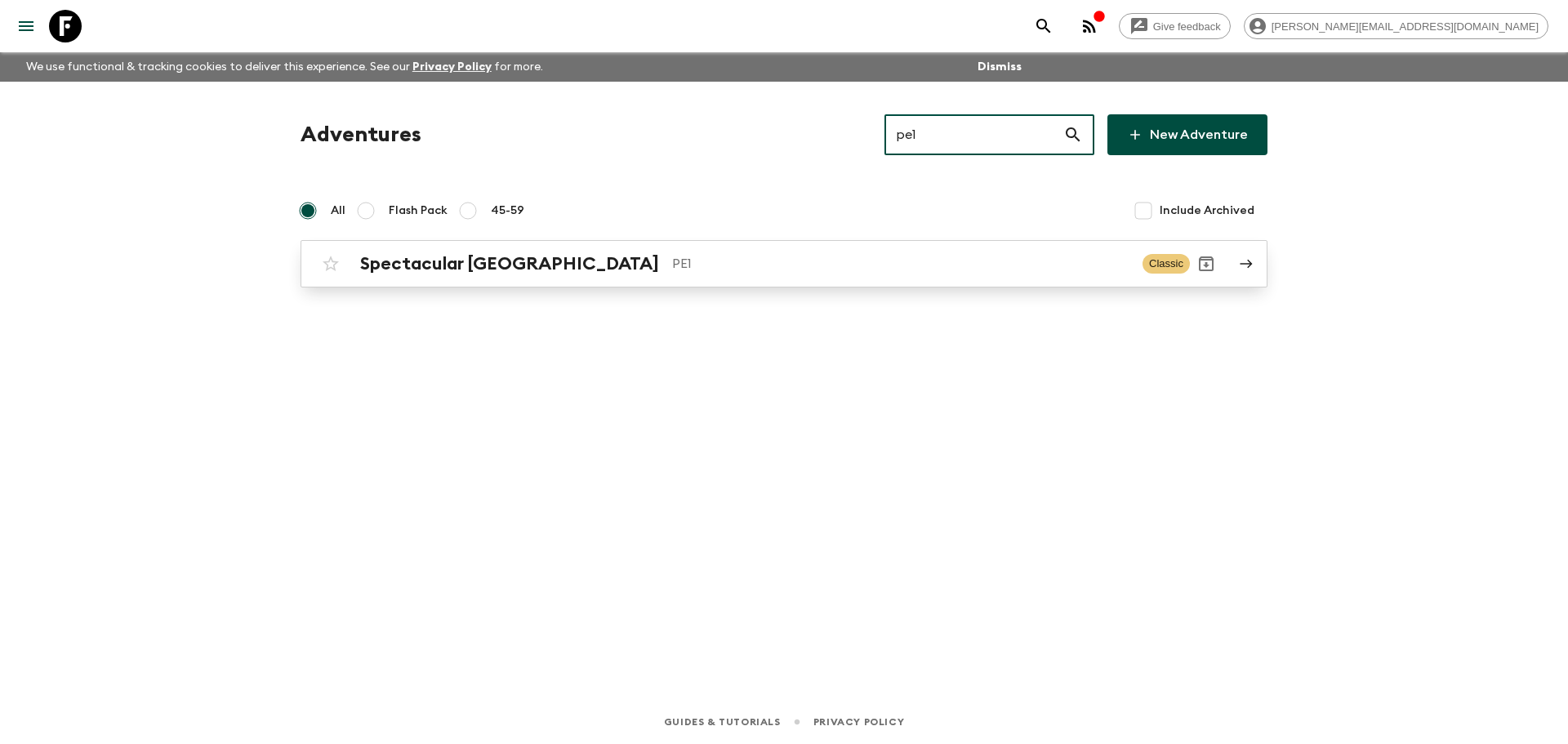
type input "pe1"
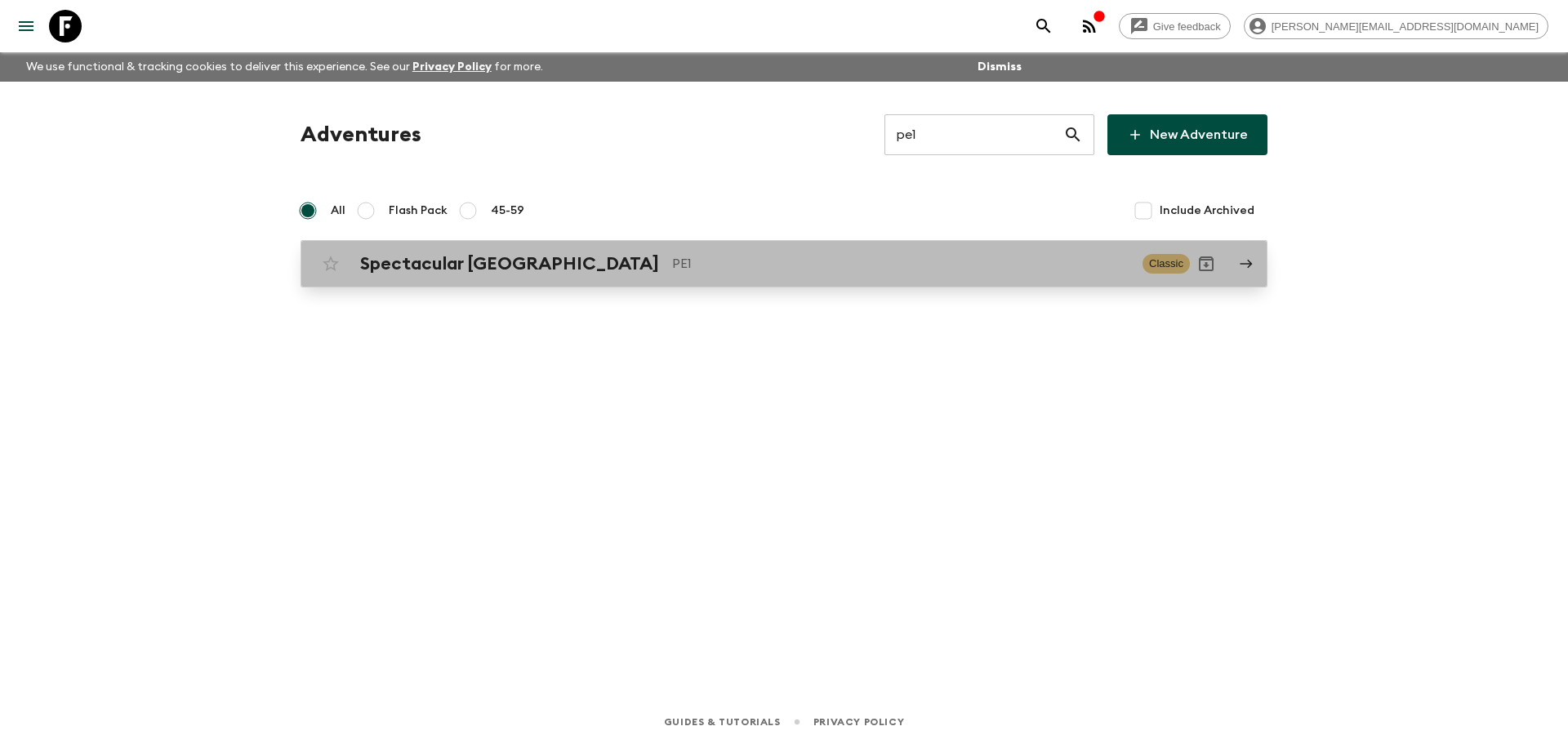
click at [809, 281] on link "Spectacular Peru PE1 Classic" at bounding box center [784, 263] width 967 height 47
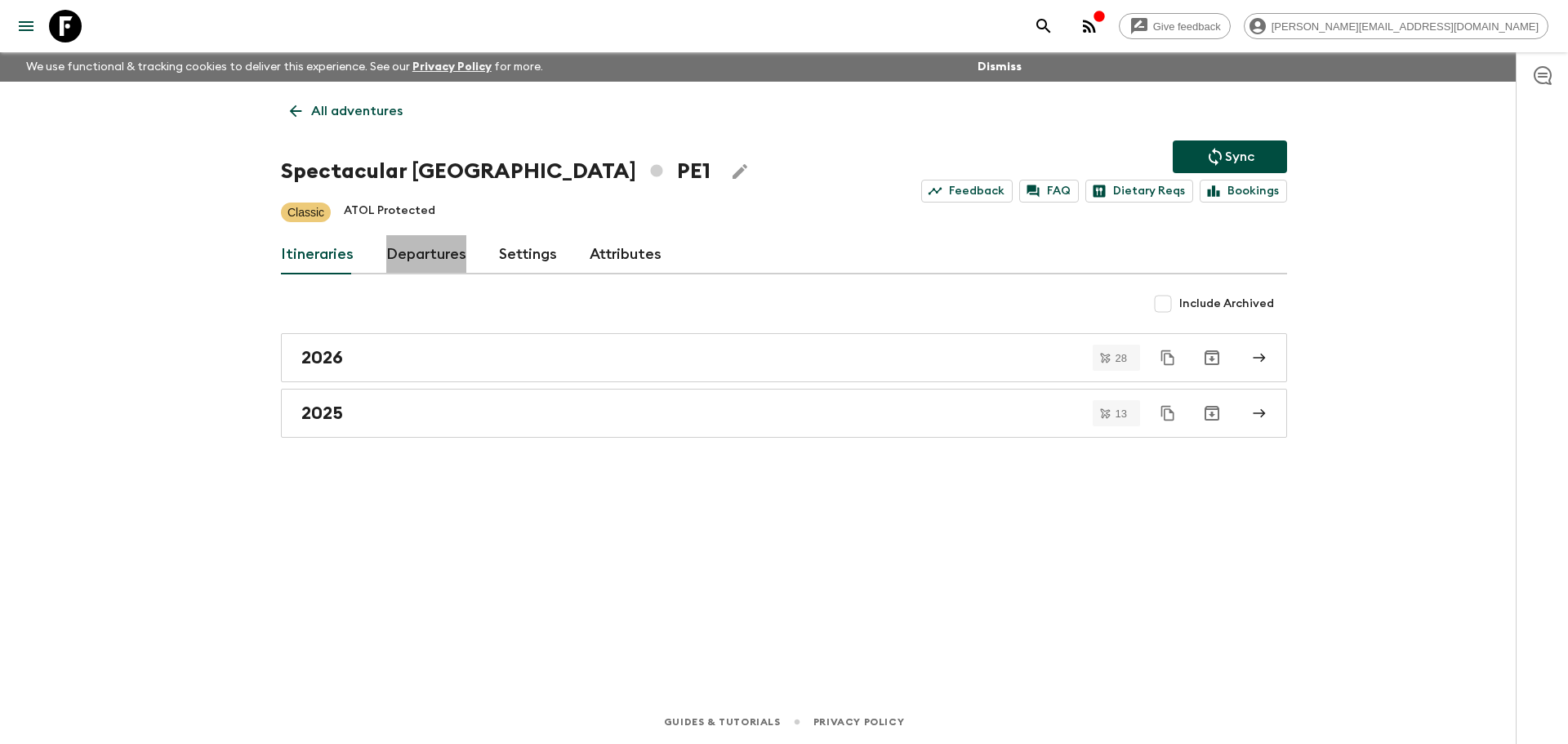
click at [428, 251] on link "Departures" at bounding box center [426, 254] width 80 height 39
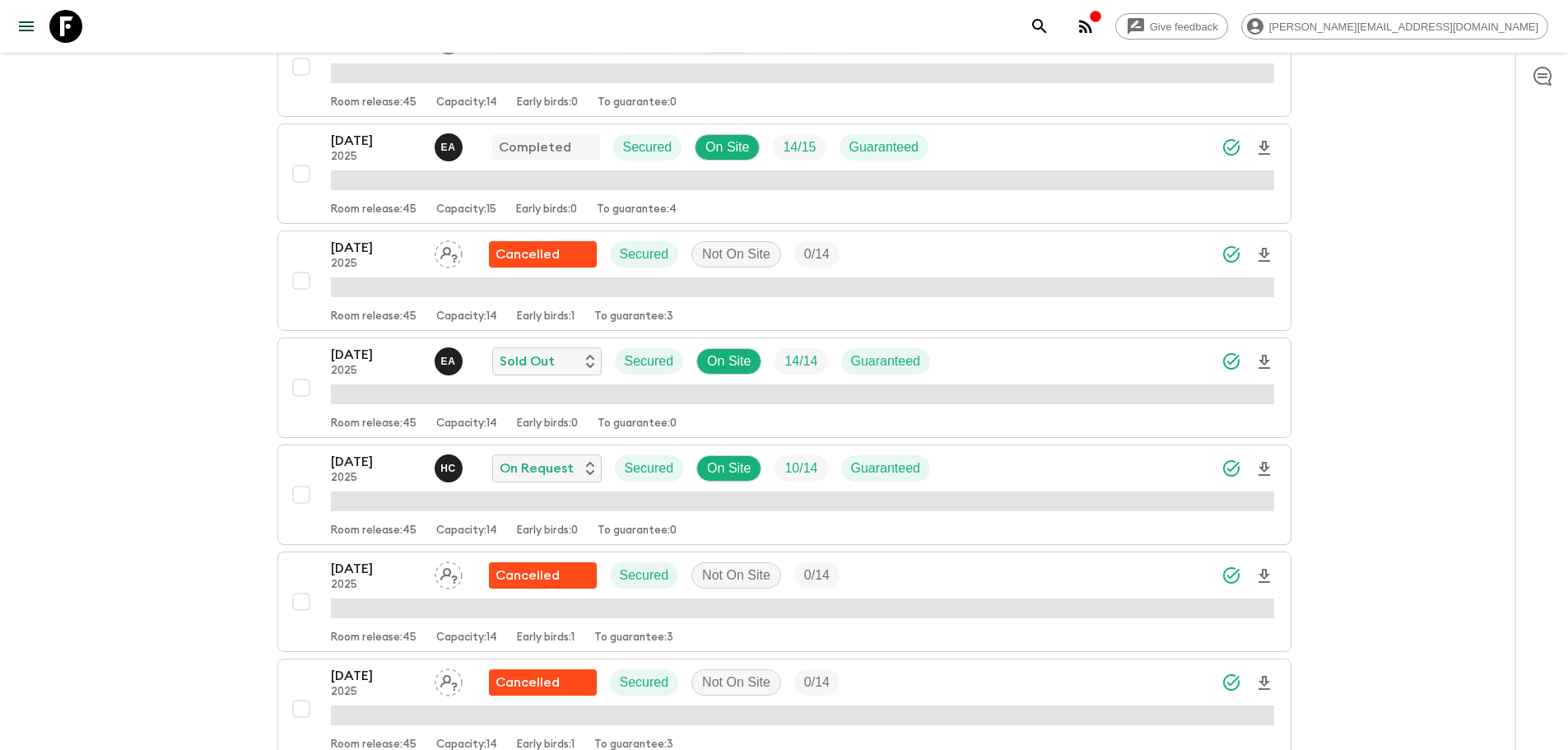
scroll to position [495, 0]
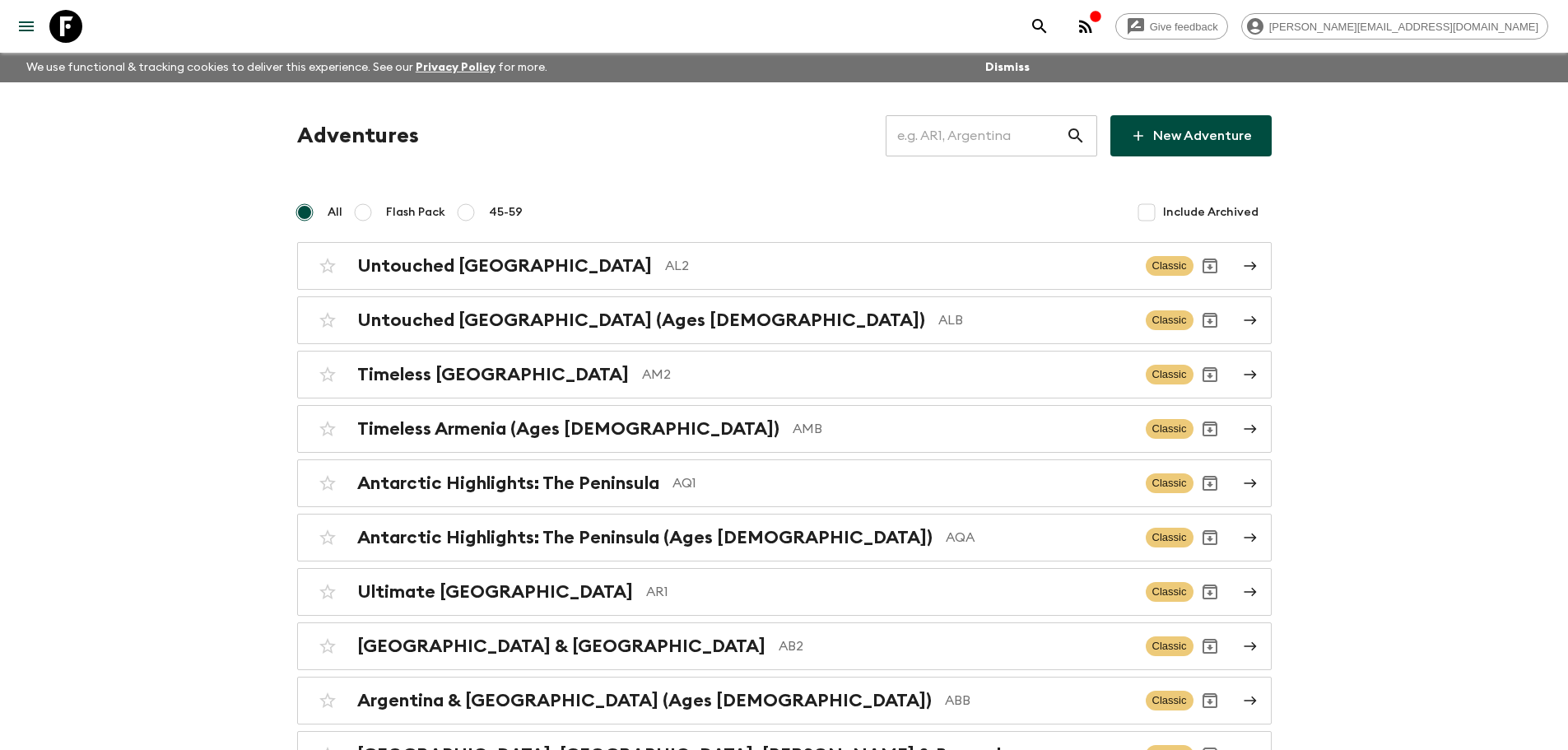
click at [1000, 138] on input "text" at bounding box center [976, 136] width 181 height 47
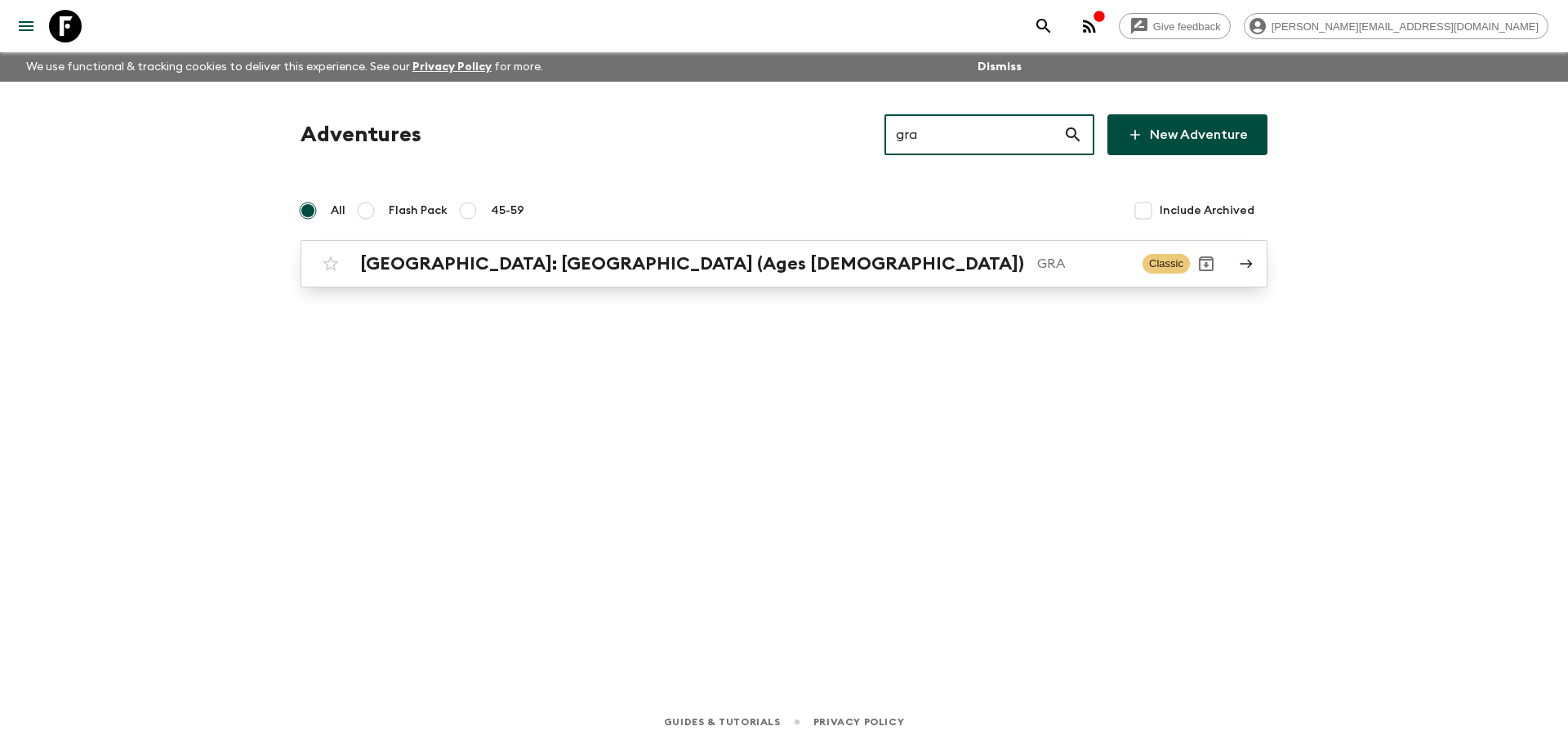
type input "gra"
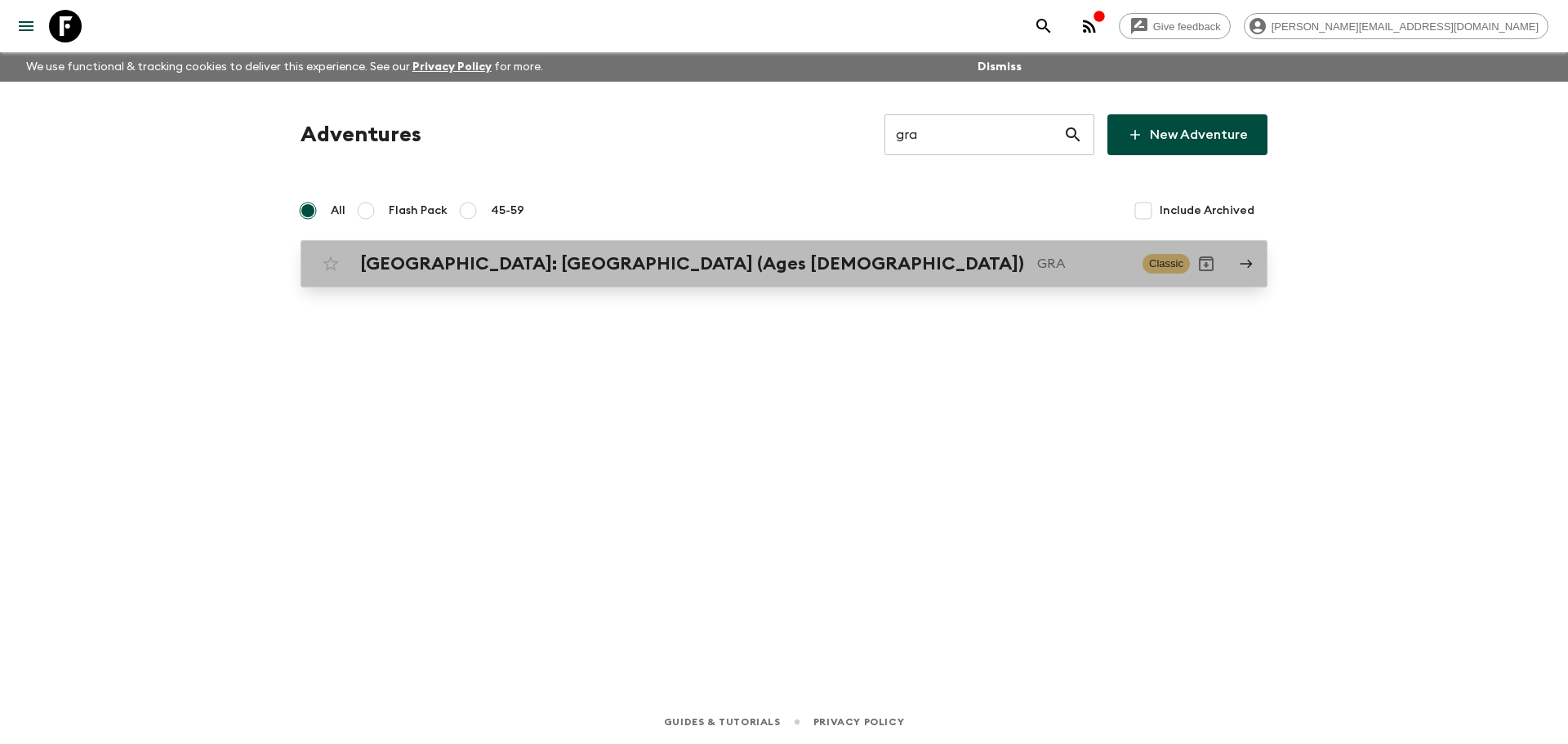
click at [674, 260] on h2 "[GEOGRAPHIC_DATA]: [GEOGRAPHIC_DATA] (Ages [DEMOGRAPHIC_DATA])" at bounding box center [692, 263] width 664 height 21
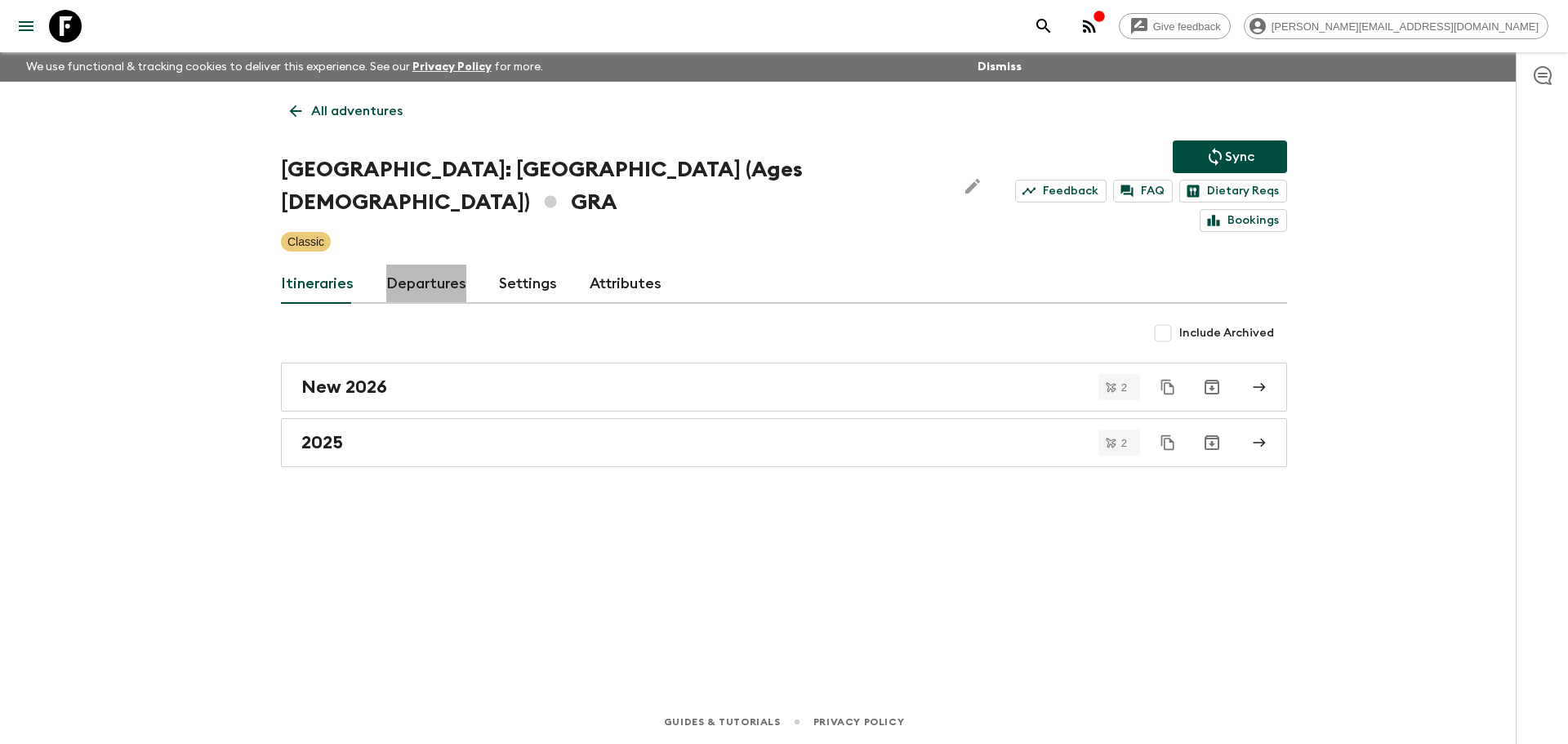
click at [446, 264] on link "Departures" at bounding box center [426, 283] width 80 height 39
